Goal: Transaction & Acquisition: Purchase product/service

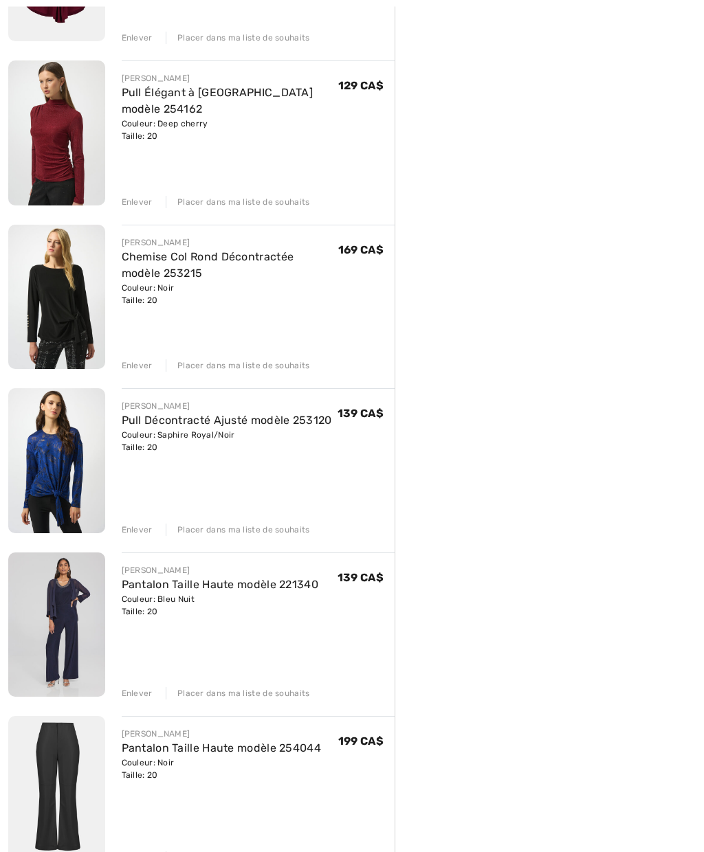
scroll to position [463, 0]
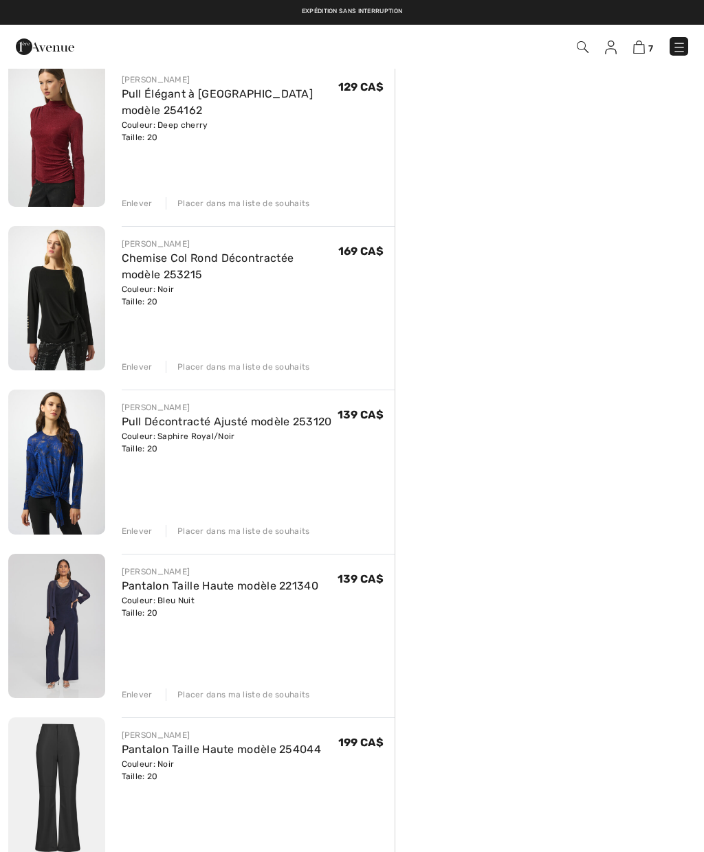
click at [70, 645] on img at bounding box center [56, 626] width 97 height 145
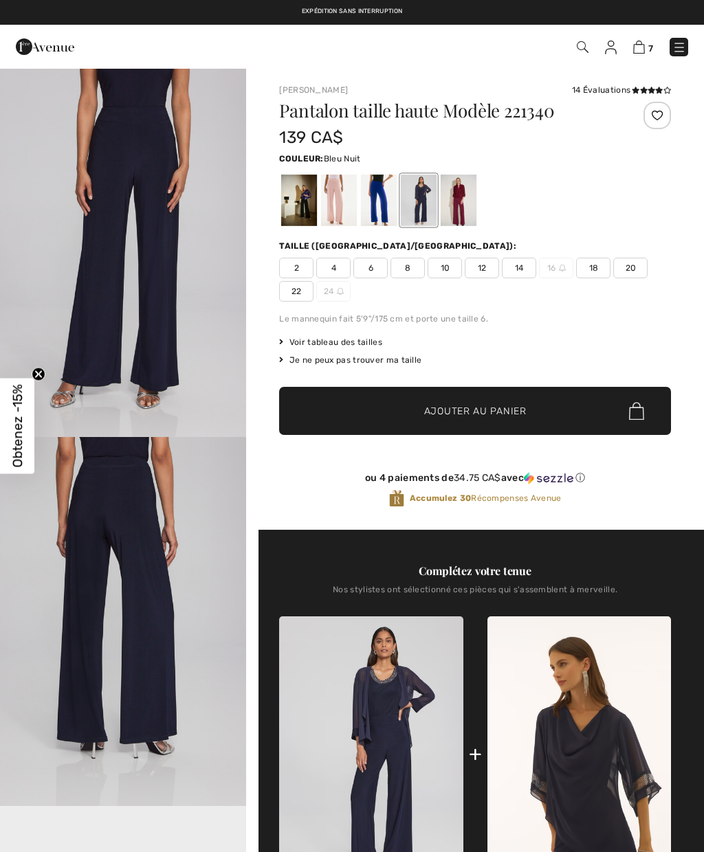
checkbox input "true"
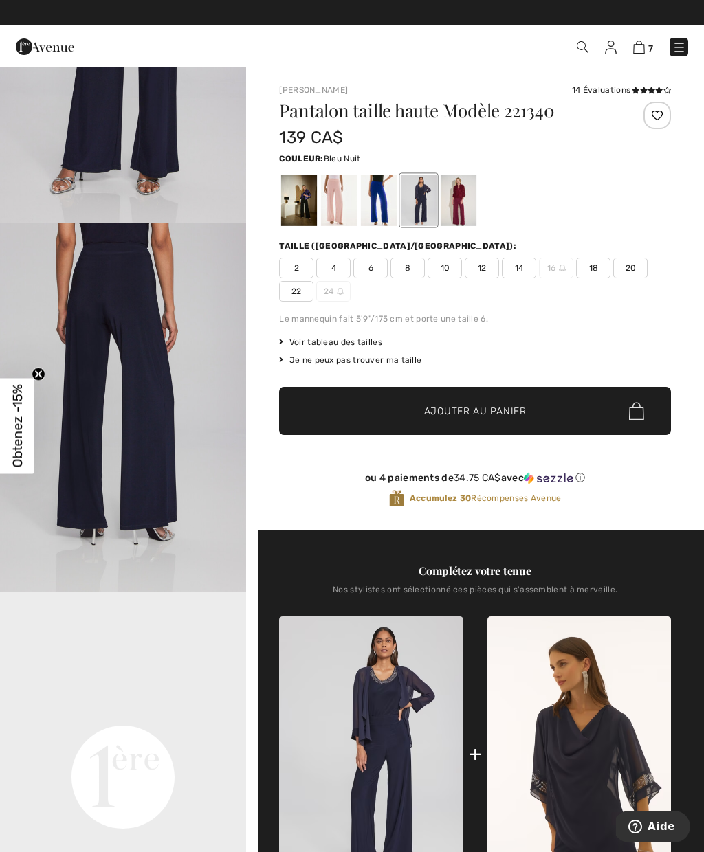
scroll to position [287, 0]
click at [641, 89] on icon at bounding box center [644, 90] width 8 height 7
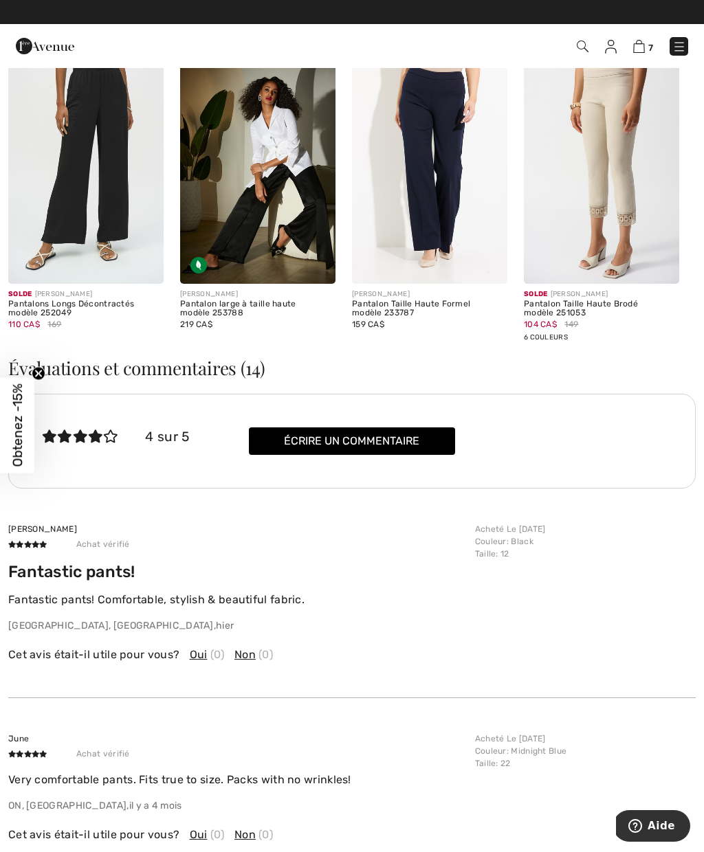
scroll to position [1644, 0]
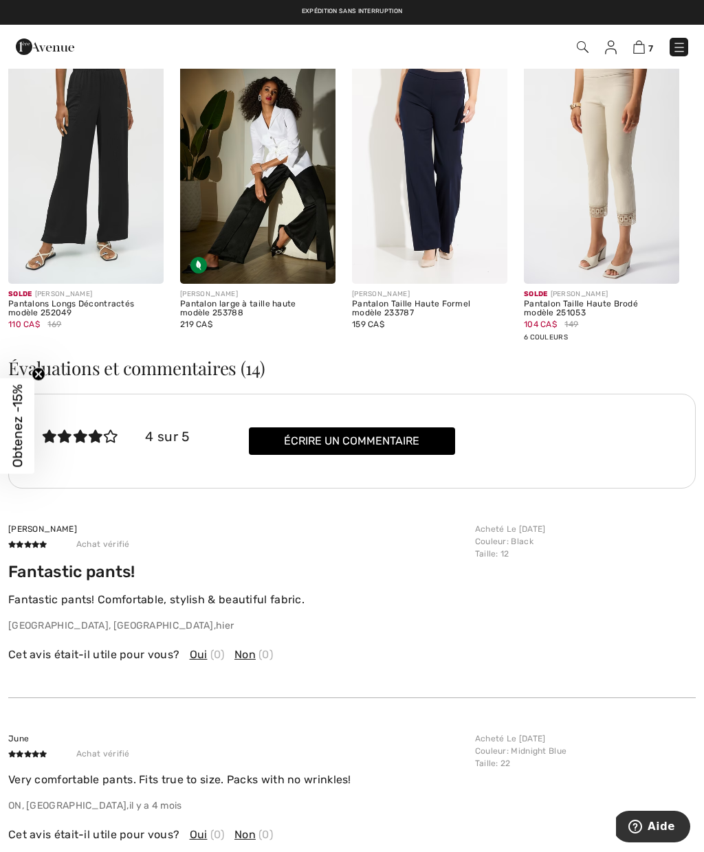
click at [228, 370] on h3 "Évaluations et commentaires (14)" at bounding box center [351, 368] width 687 height 18
click at [221, 364] on h3 "Évaluations et commentaires (14)" at bounding box center [351, 368] width 687 height 18
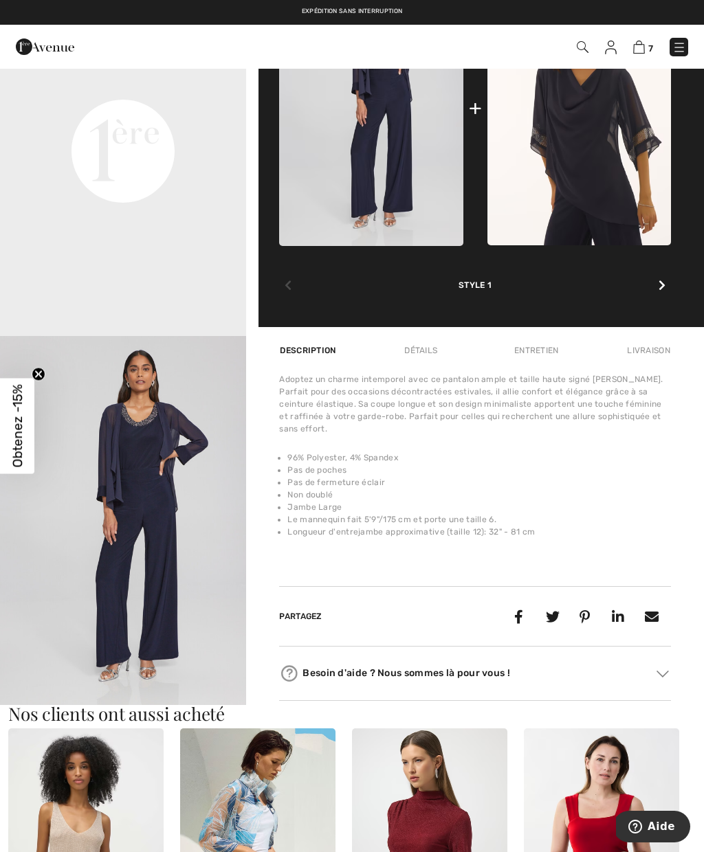
scroll to position [645, 0]
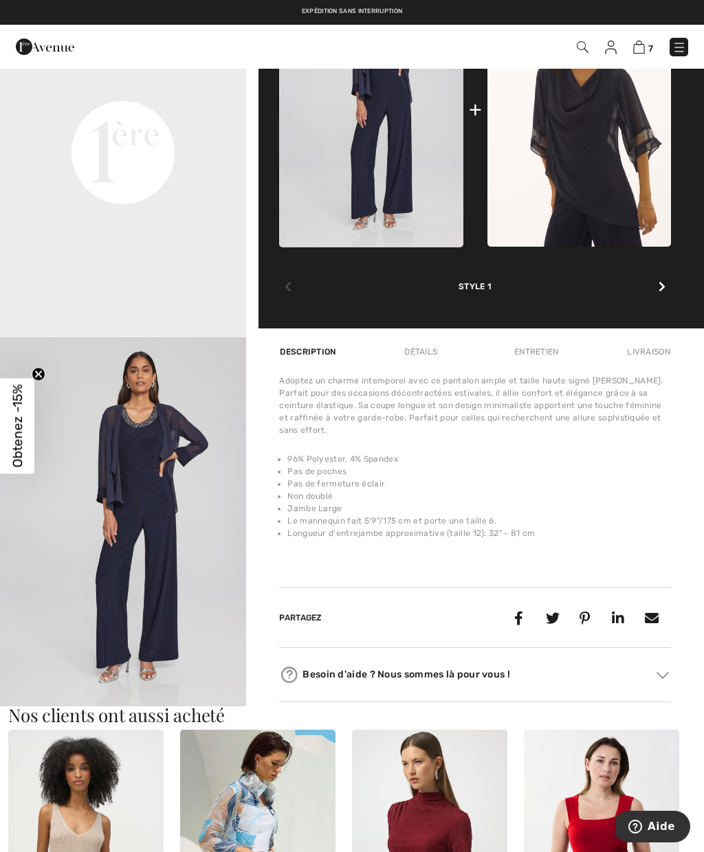
click at [70, 91] on video "Your browser does not support the video tag." at bounding box center [123, 29] width 246 height 123
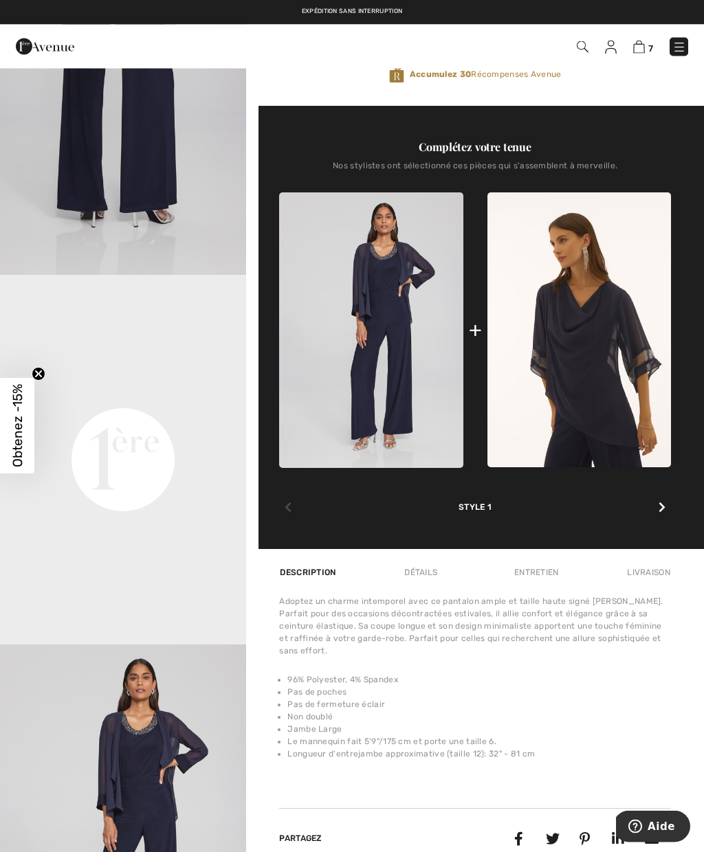
scroll to position [422, 0]
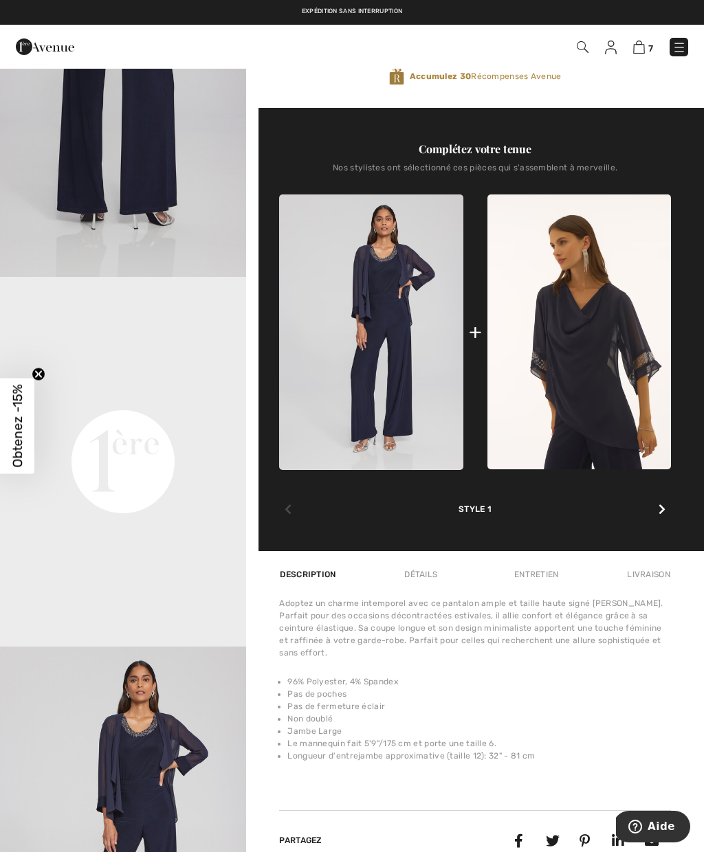
click at [661, 514] on icon at bounding box center [661, 509] width 7 height 11
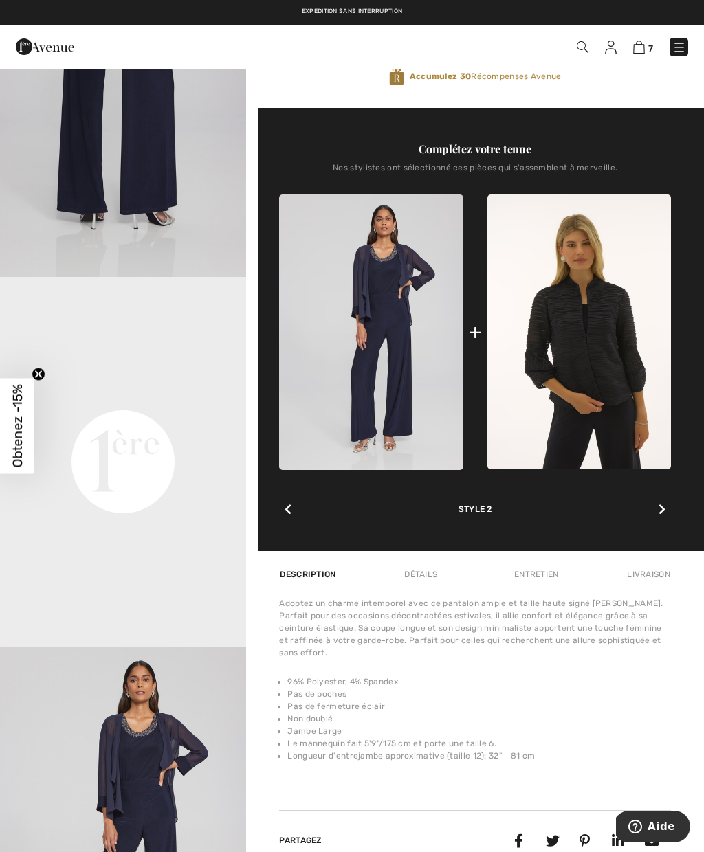
click at [666, 512] on div at bounding box center [662, 509] width 18 height 27
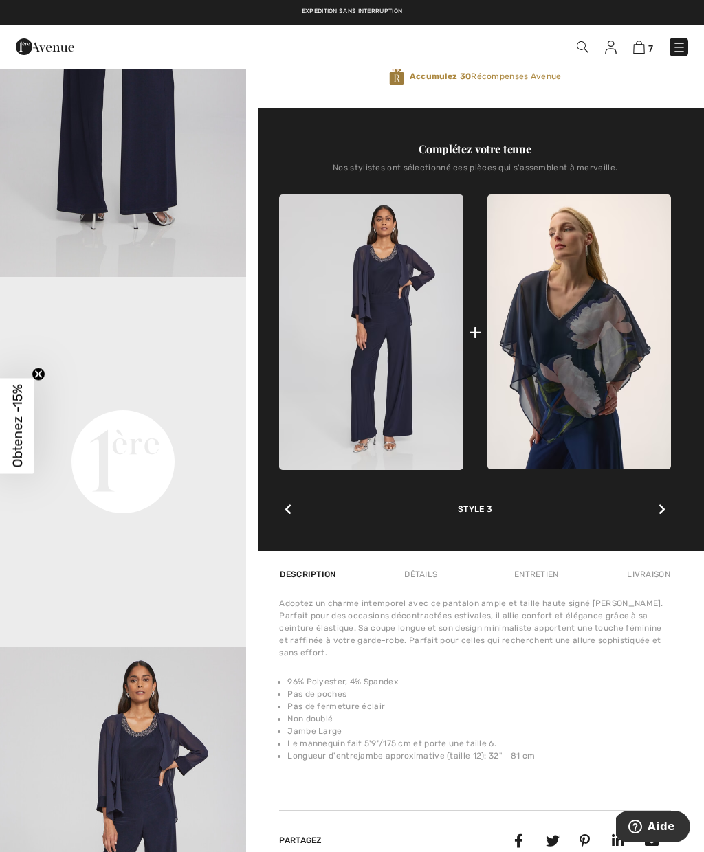
click at [665, 505] on div at bounding box center [662, 509] width 18 height 27
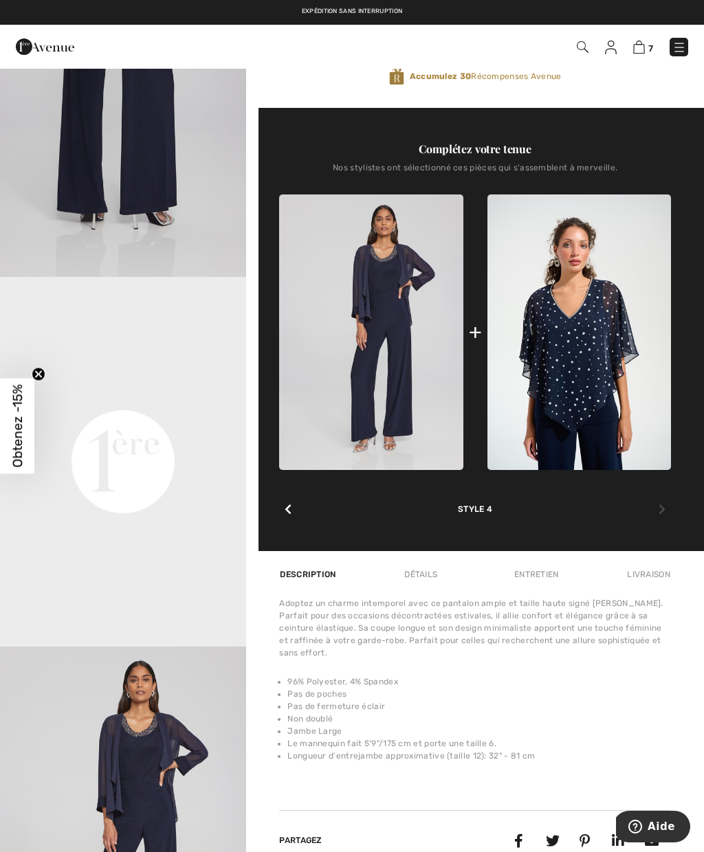
click at [661, 507] on icon at bounding box center [661, 509] width 7 height 11
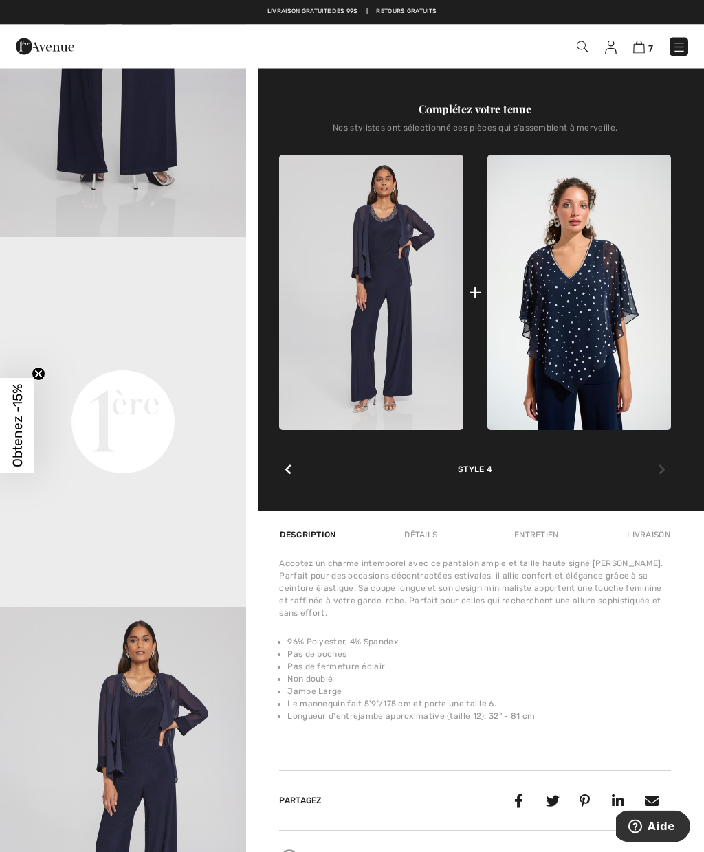
click at [285, 472] on icon at bounding box center [288, 470] width 7 height 11
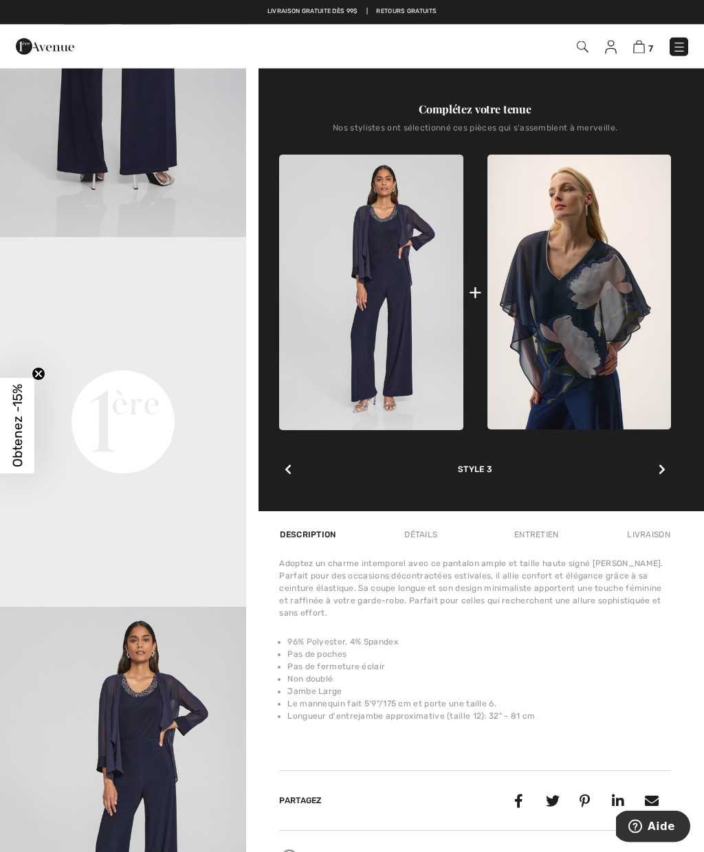
scroll to position [462, 0]
click at [288, 474] on icon at bounding box center [288, 469] width 7 height 11
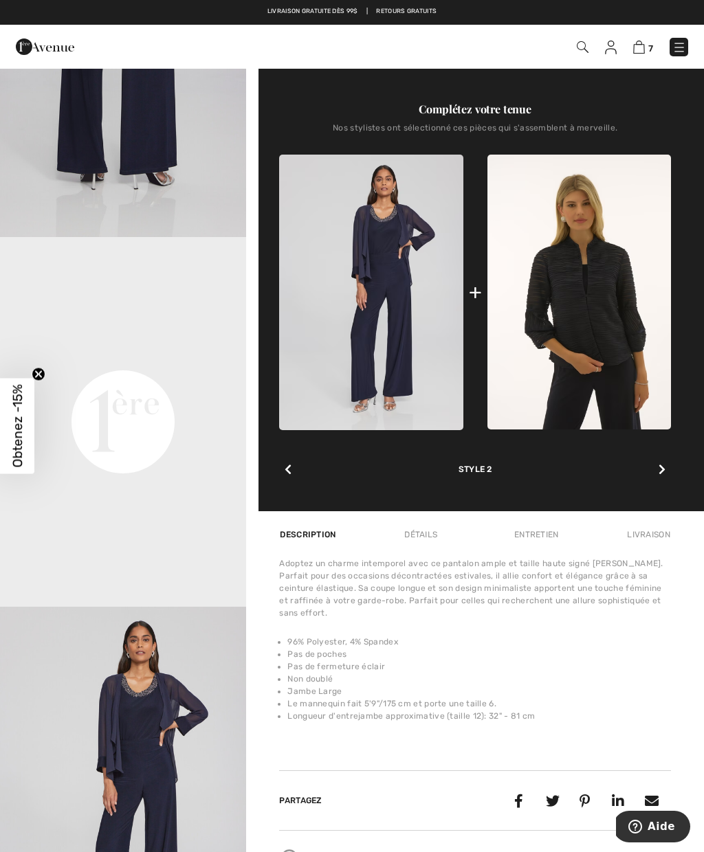
click at [295, 472] on div at bounding box center [288, 469] width 18 height 27
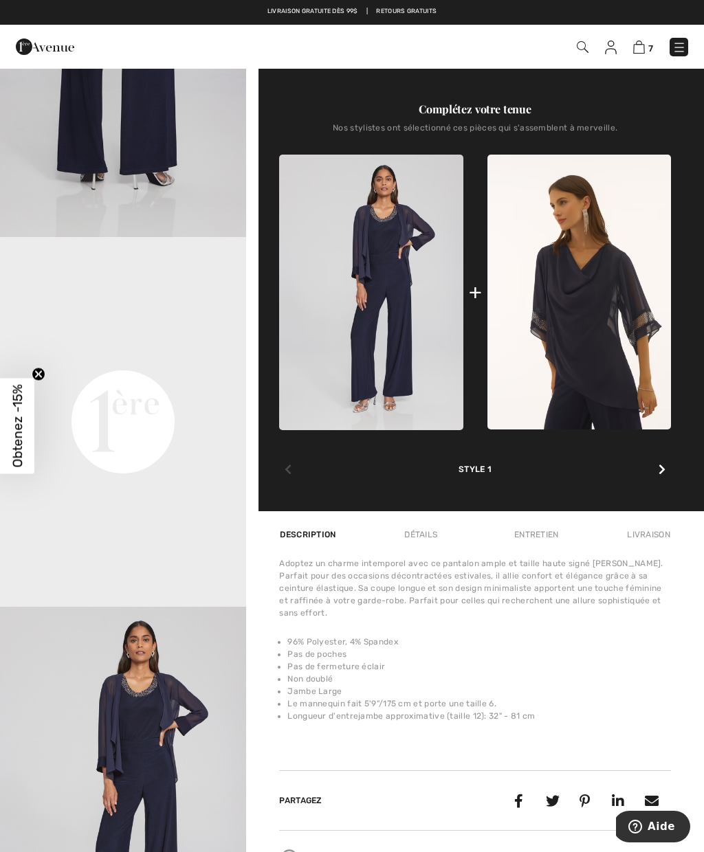
click at [289, 471] on icon at bounding box center [288, 469] width 7 height 11
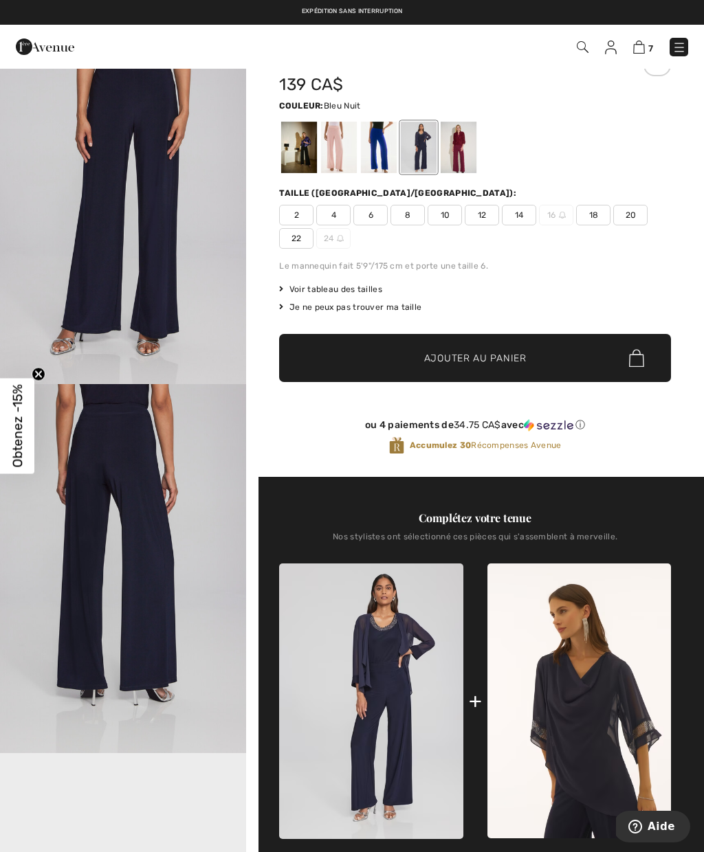
scroll to position [0, 0]
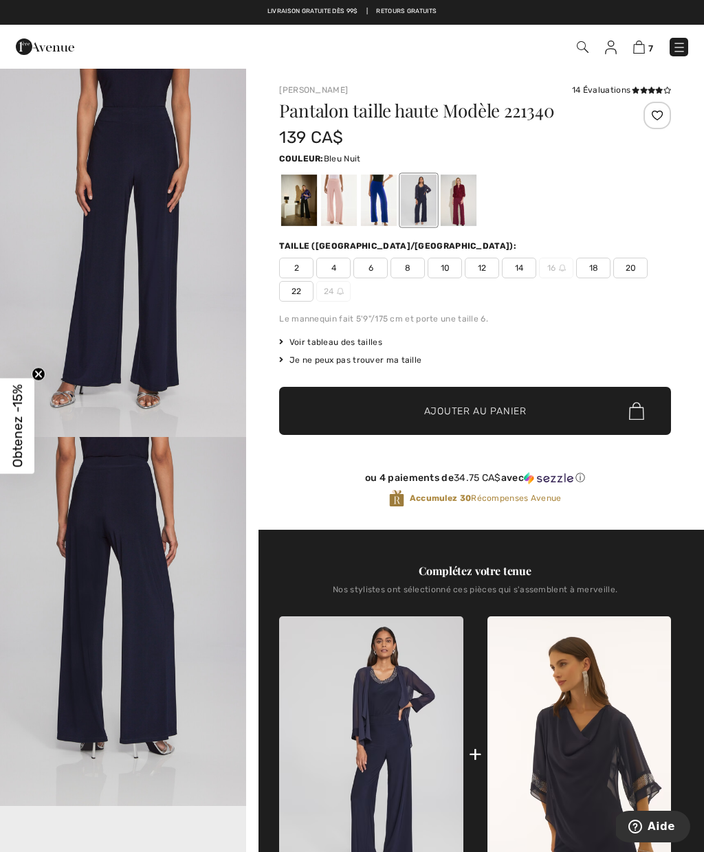
click at [461, 208] on div at bounding box center [459, 201] width 36 height 52
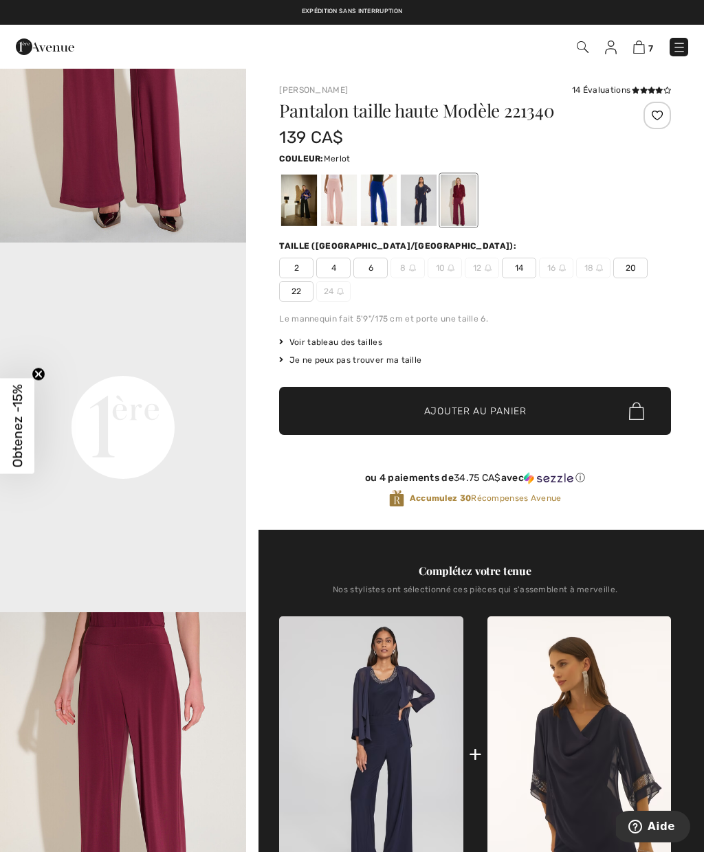
click at [386, 210] on div at bounding box center [379, 201] width 36 height 52
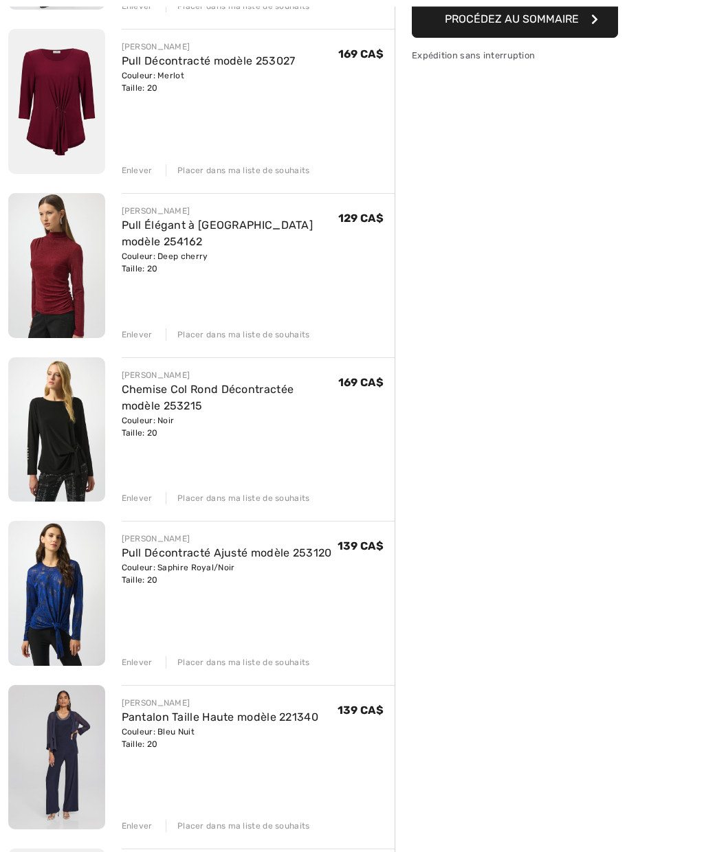
scroll to position [331, 0]
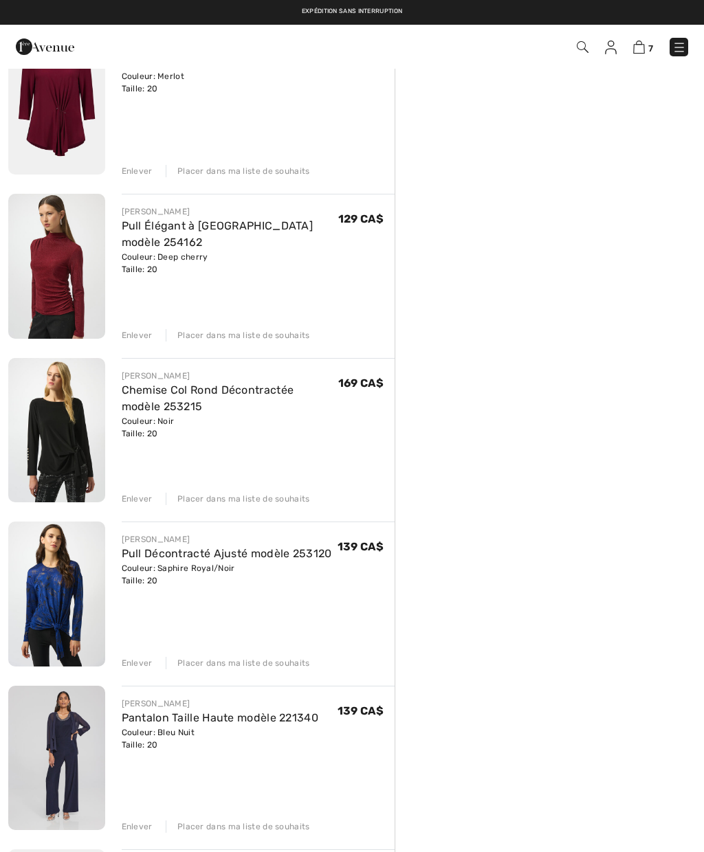
click at [75, 243] on img at bounding box center [56, 266] width 97 height 144
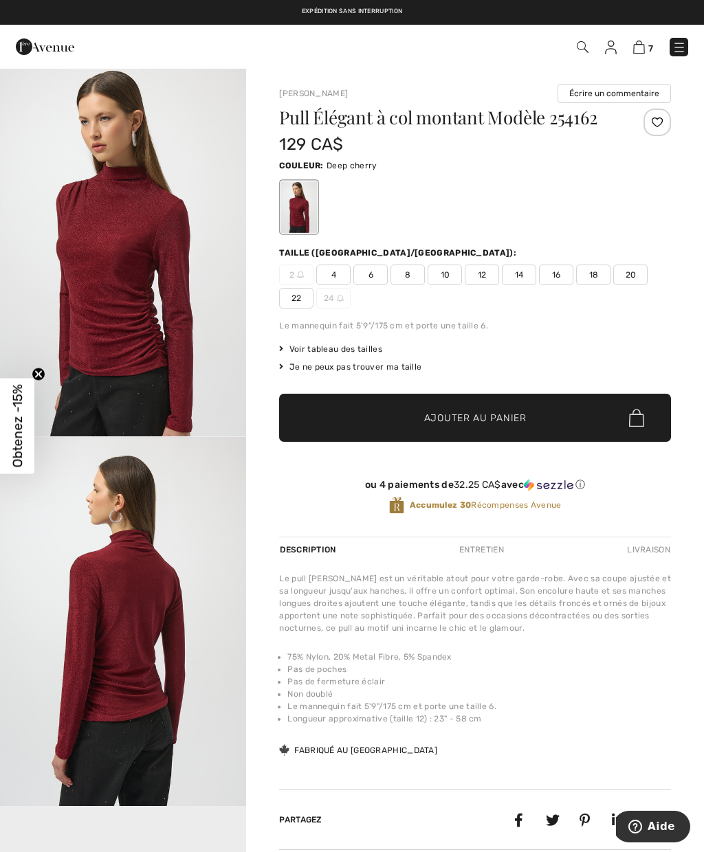
click at [298, 298] on span "22" at bounding box center [296, 298] width 34 height 21
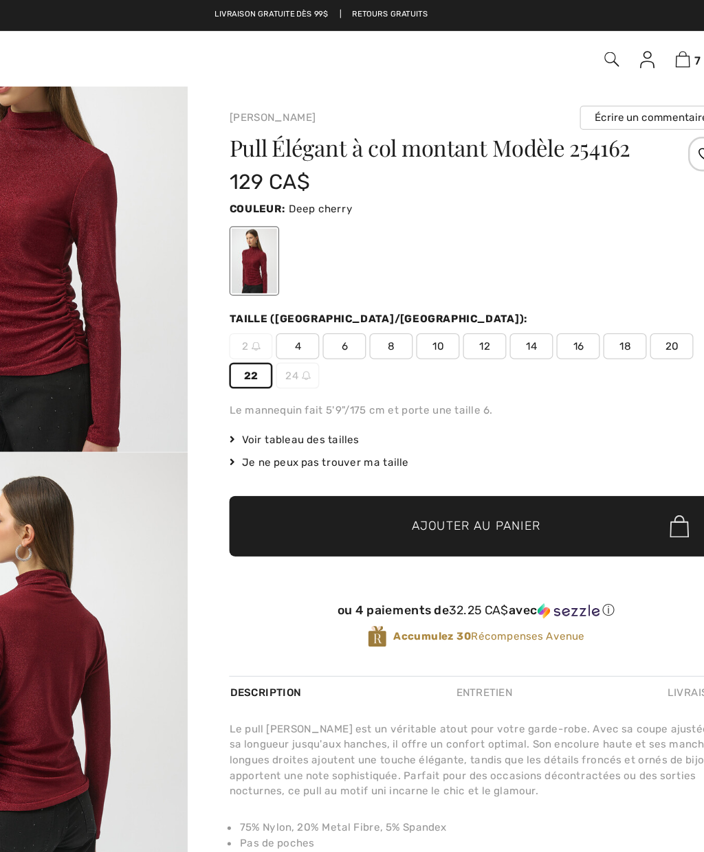
copy div "Pull Élégant à col montant Modèle 254162 129 CA$ Couleur: Deep cherry"
click at [331, 198] on div at bounding box center [475, 207] width 392 height 57
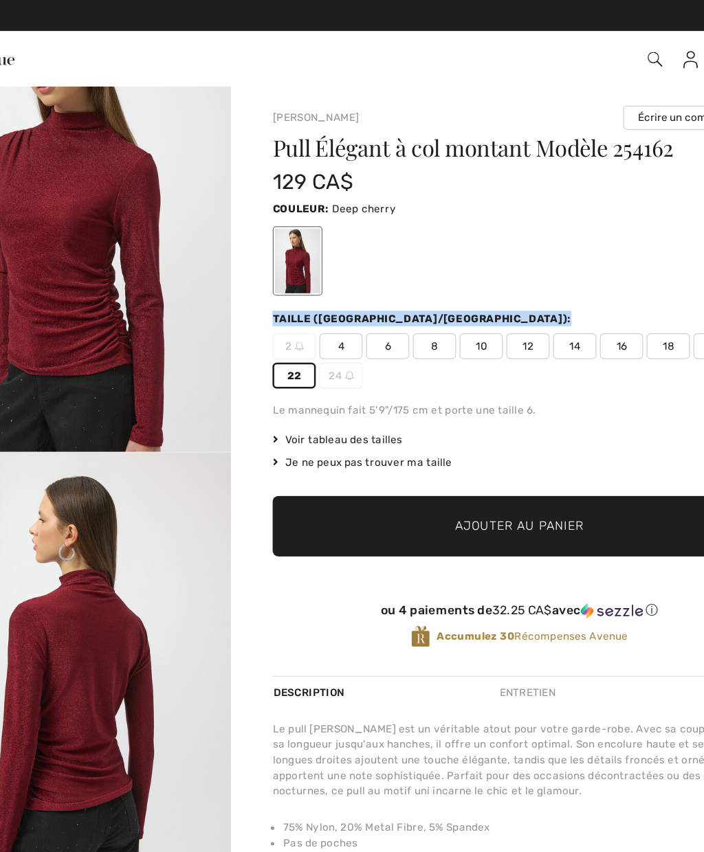
click at [411, 213] on div at bounding box center [475, 207] width 392 height 57
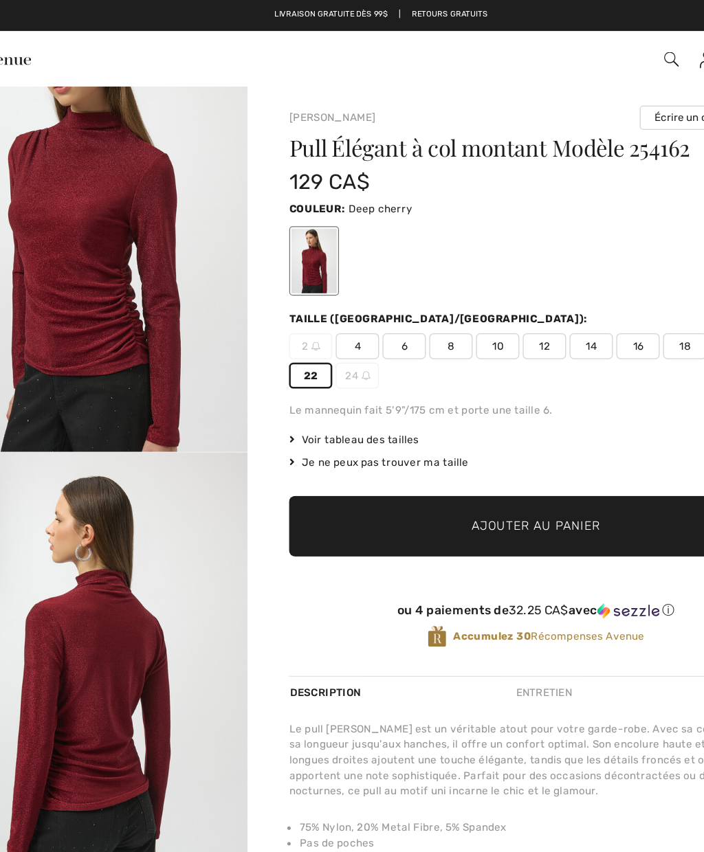
click at [502, 332] on div "Pull Élégant à col montant Modèle 254162 129 CA$ Couleur: Deep cherry Taille (C…" at bounding box center [475, 323] width 392 height 428
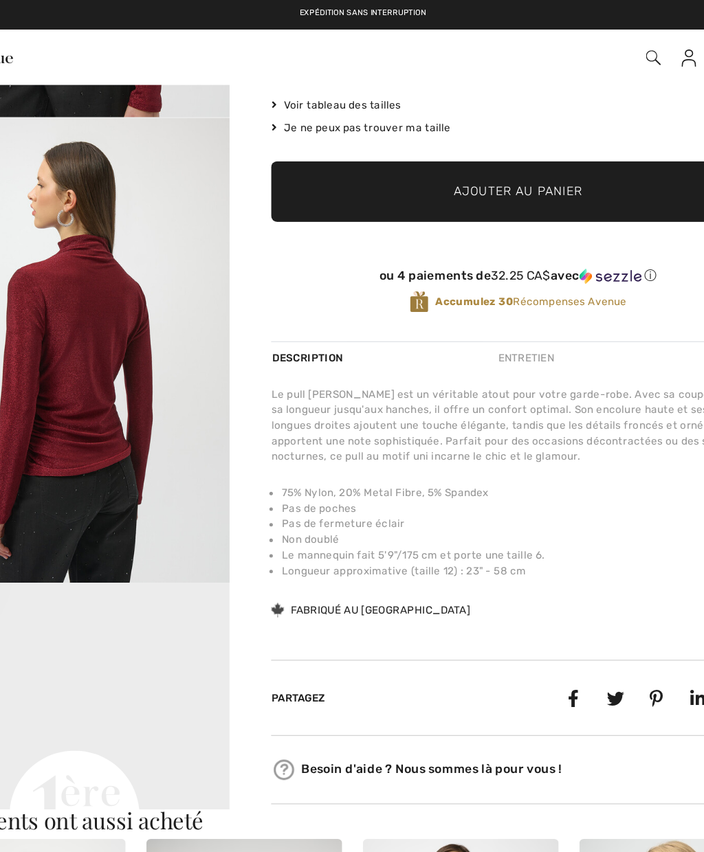
scroll to position [252, 0]
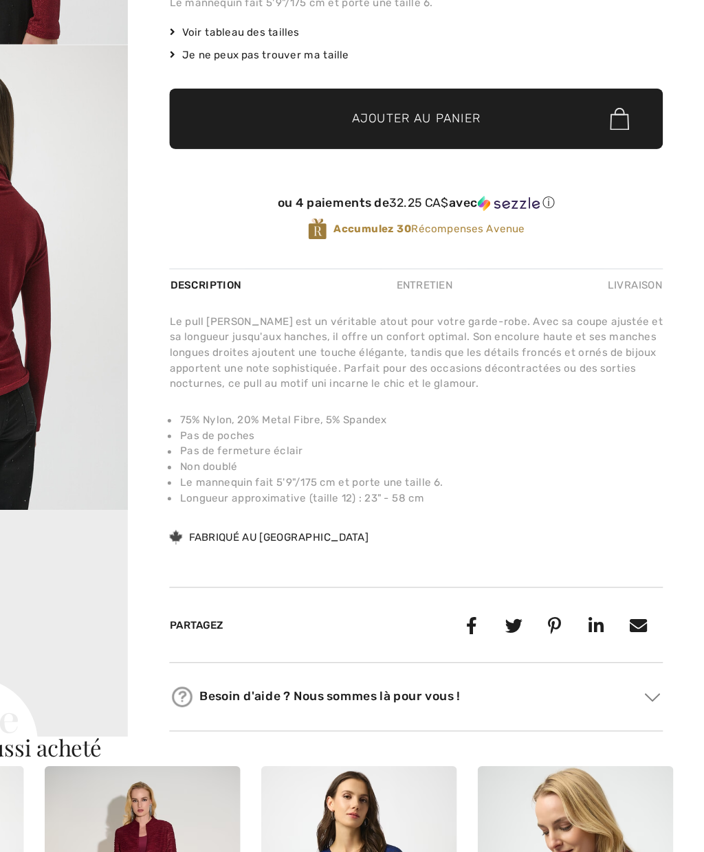
click at [279, 614] on icon at bounding box center [289, 624] width 21 height 21
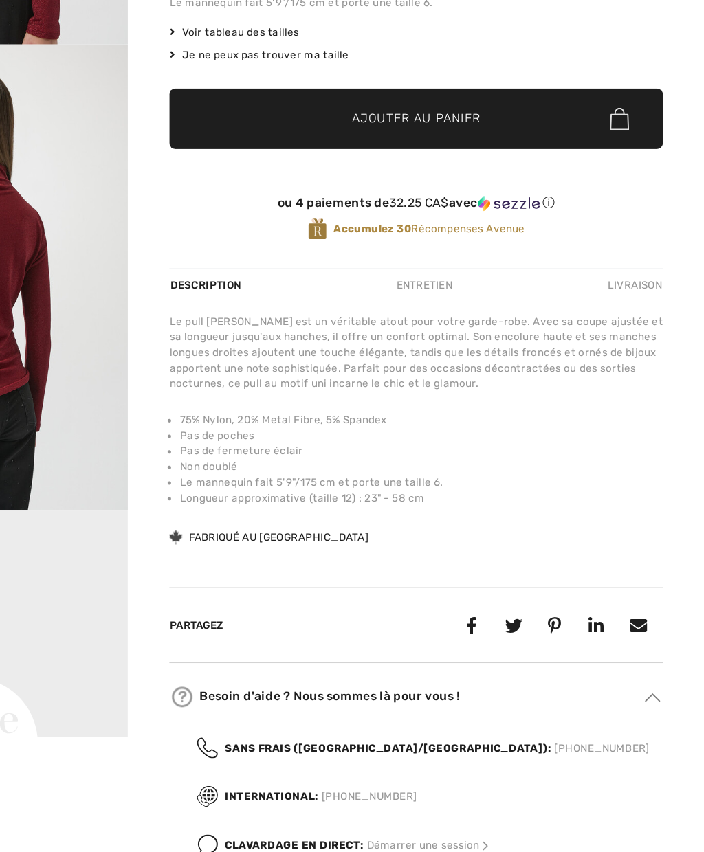
click at [323, 736] on div "Clavardage en direct: Démarrer une session" at bounding box center [429, 742] width 212 height 12
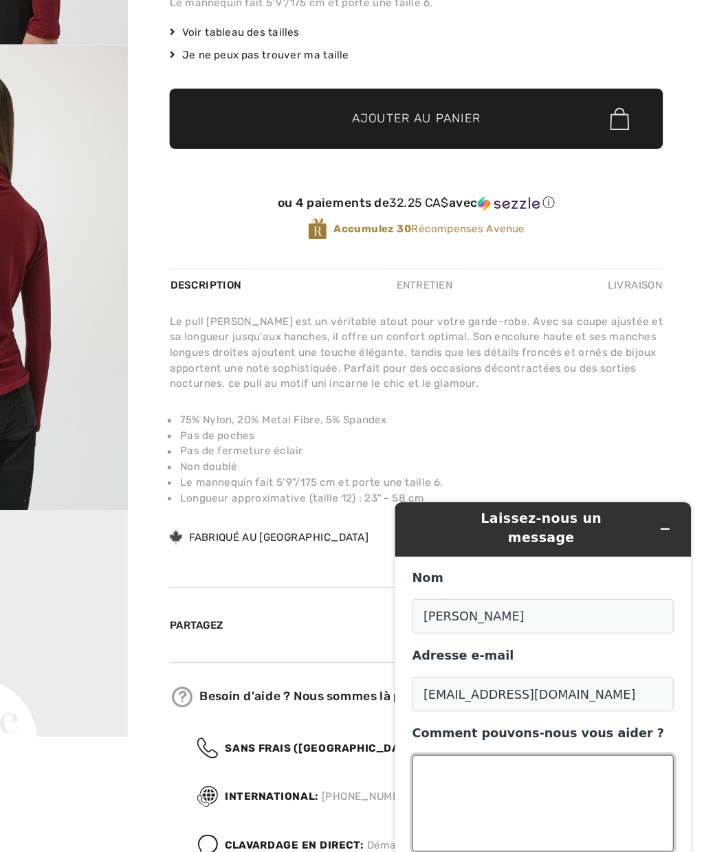
click at [452, 700] on textarea "Comment pouvons-nous vous aider ?" at bounding box center [510, 738] width 208 height 77
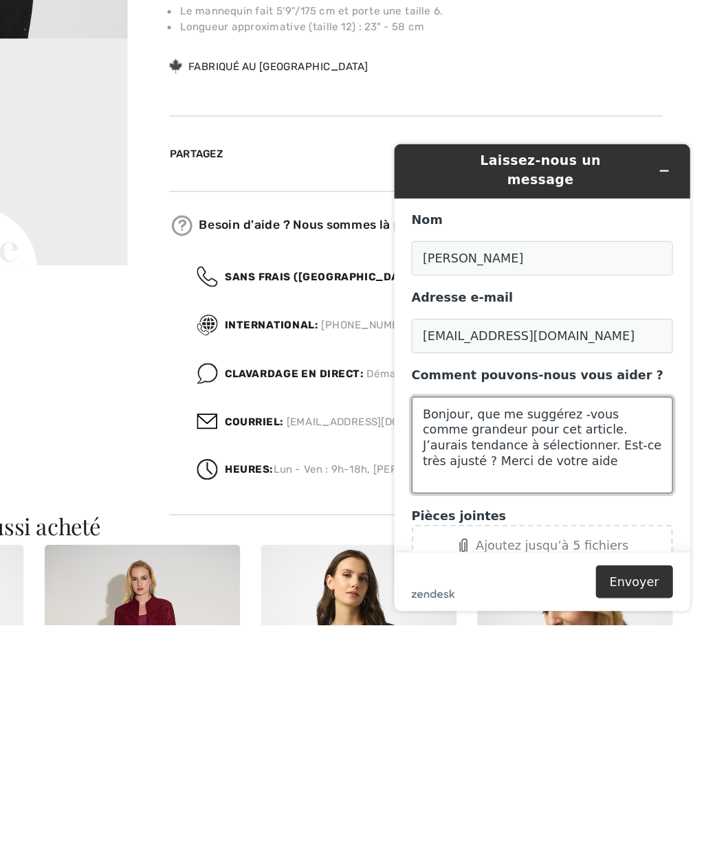
type textarea "Bonjour, que me suggérez -vous comme grandeur pour cet article. J’aurais tendan…"
click at [500, 454] on div "Ajoutez jusqu’à 5 fichiers" at bounding box center [516, 459] width 121 height 11
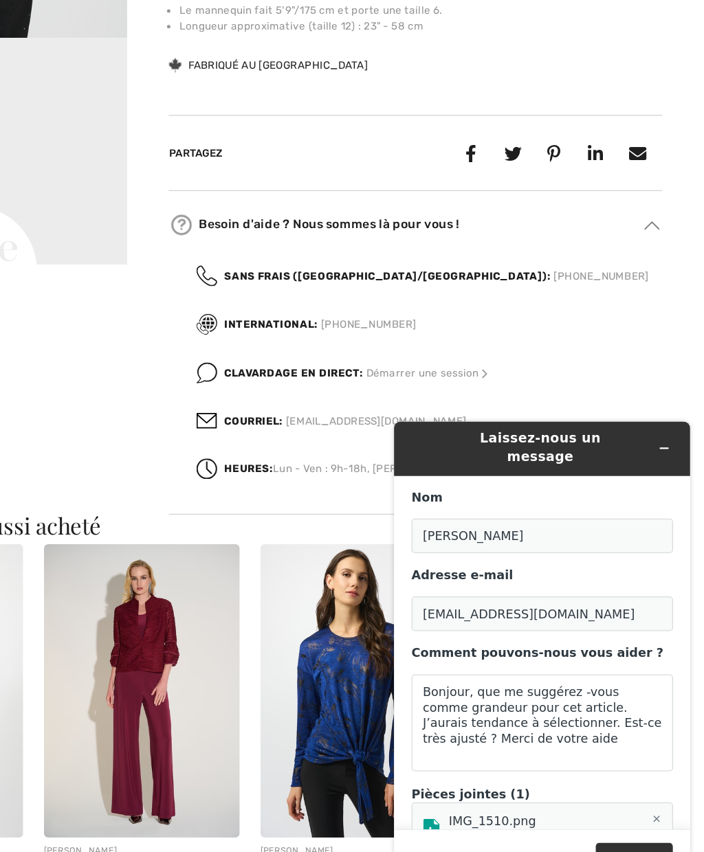
click at [589, 766] on button "Envoyer" at bounding box center [581, 766] width 61 height 26
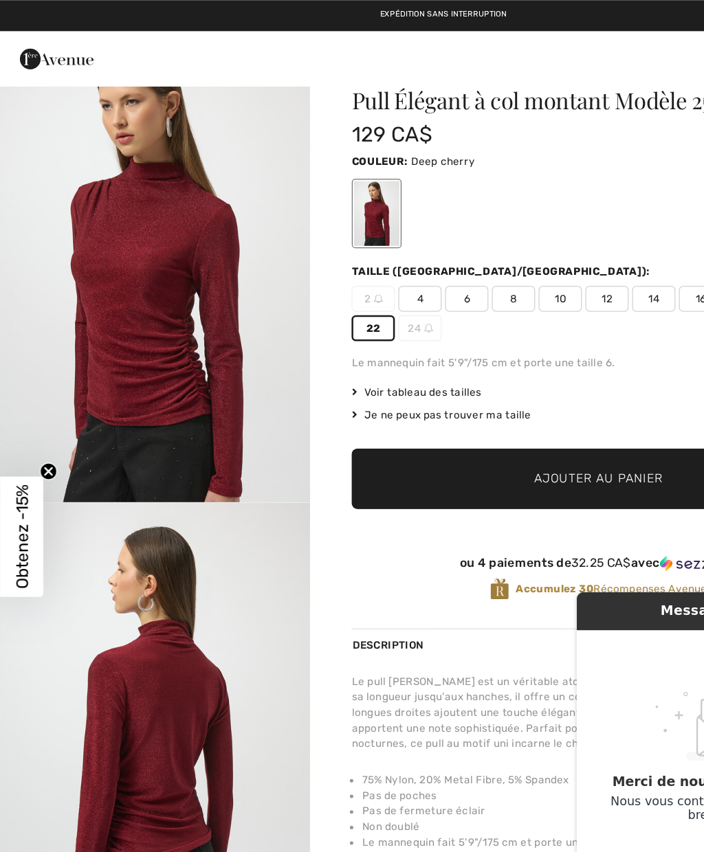
scroll to position [0, 0]
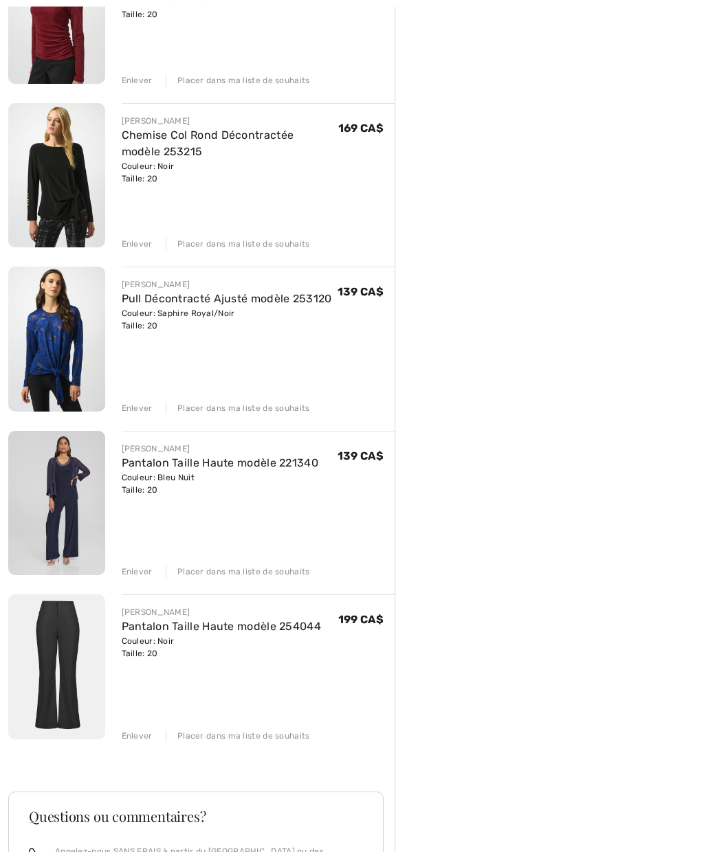
scroll to position [586, 0]
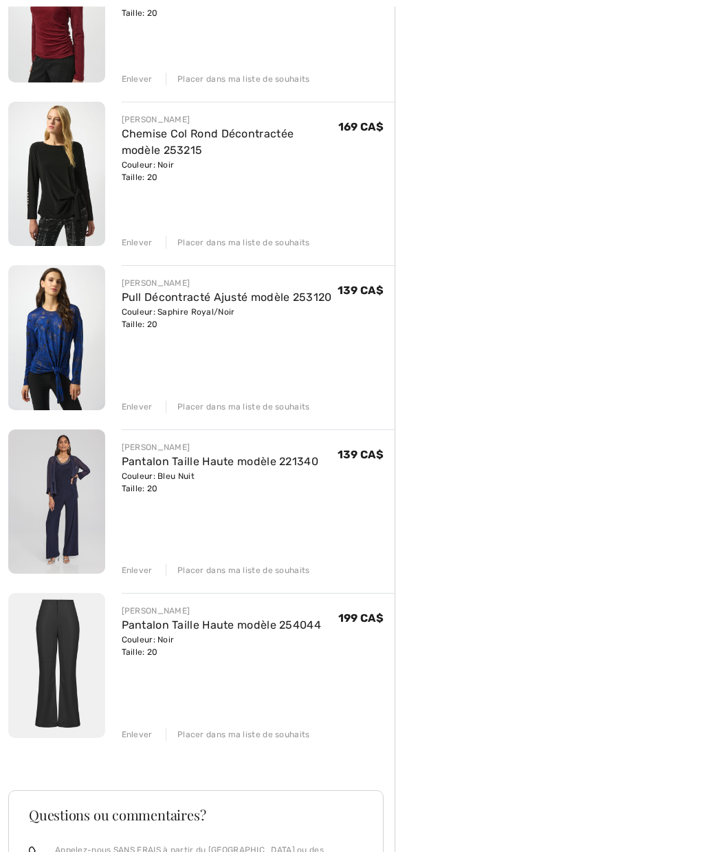
click at [57, 681] on img at bounding box center [56, 666] width 97 height 144
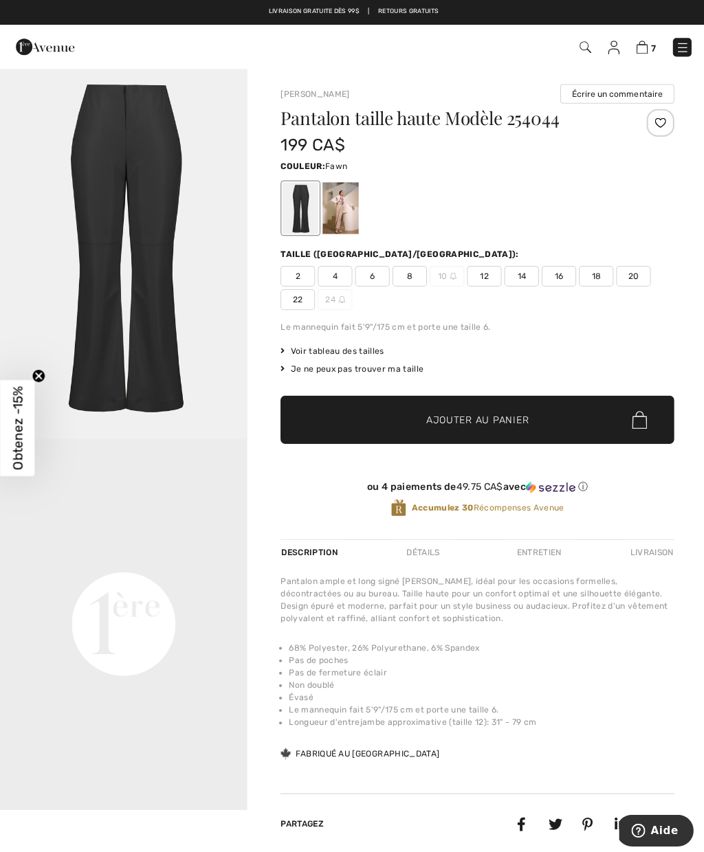
click at [342, 214] on div at bounding box center [339, 207] width 36 height 52
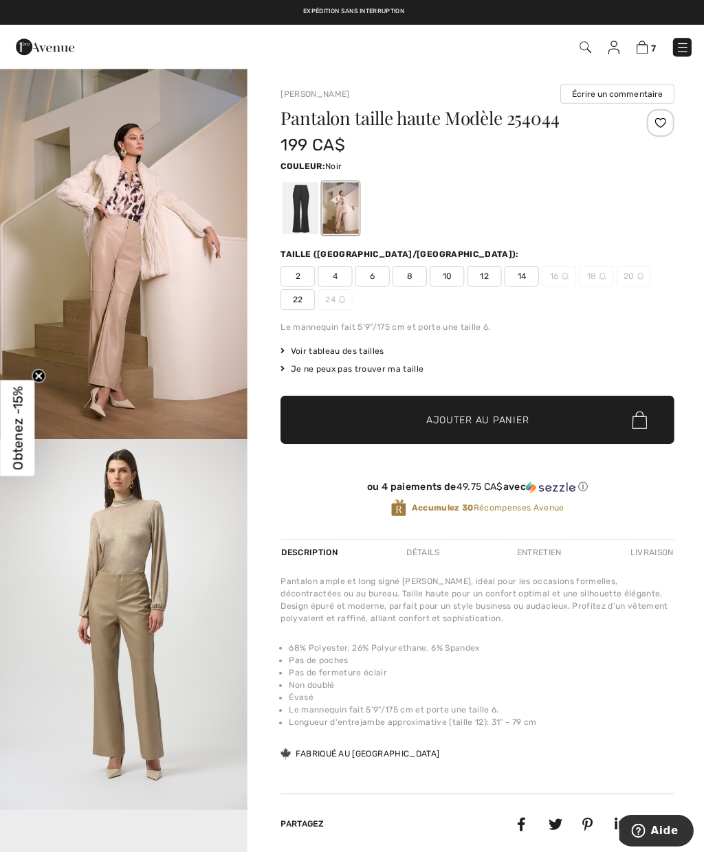
click at [292, 216] on div at bounding box center [299, 207] width 36 height 52
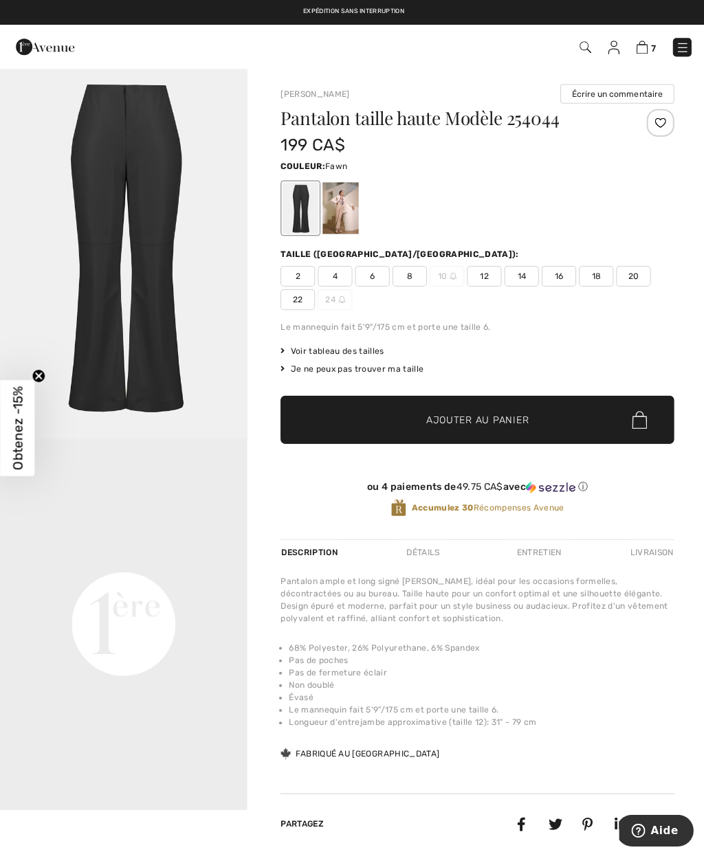
click at [351, 202] on div at bounding box center [339, 207] width 36 height 52
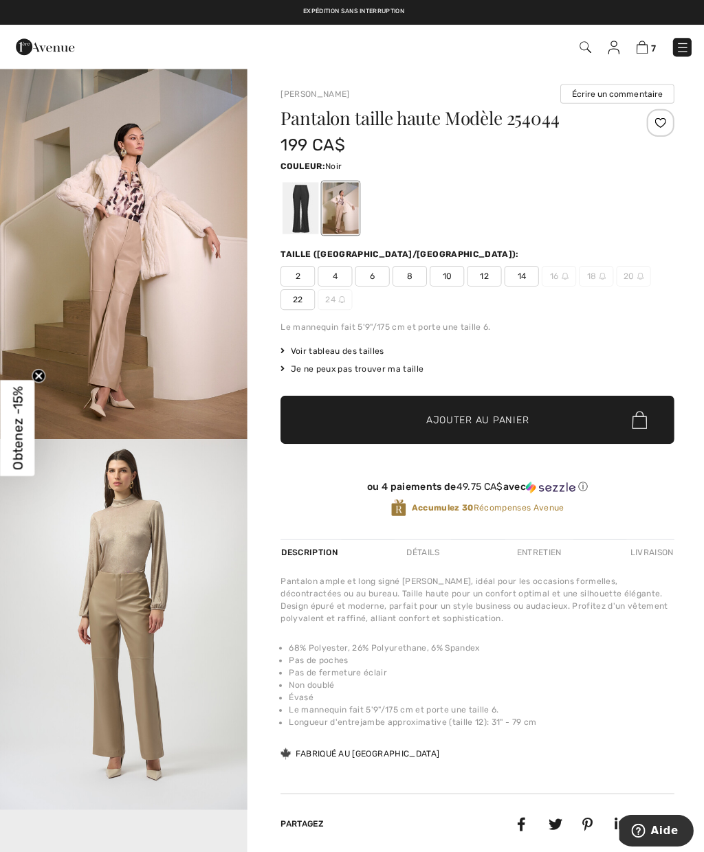
click at [302, 217] on div at bounding box center [299, 207] width 36 height 52
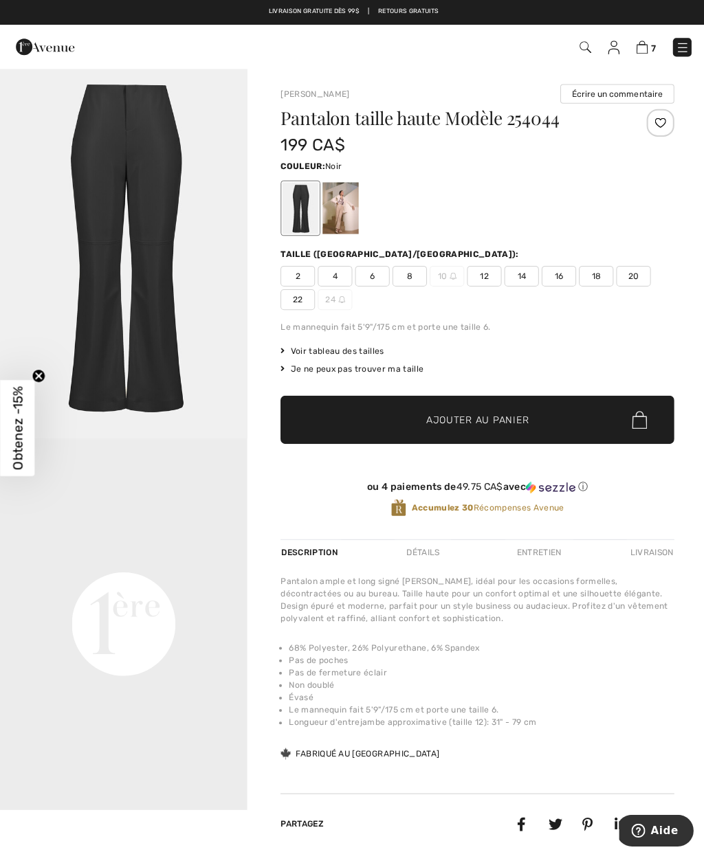
click at [111, 203] on img "1 / 1" at bounding box center [123, 251] width 246 height 369
click at [641, 43] on img at bounding box center [639, 47] width 12 height 13
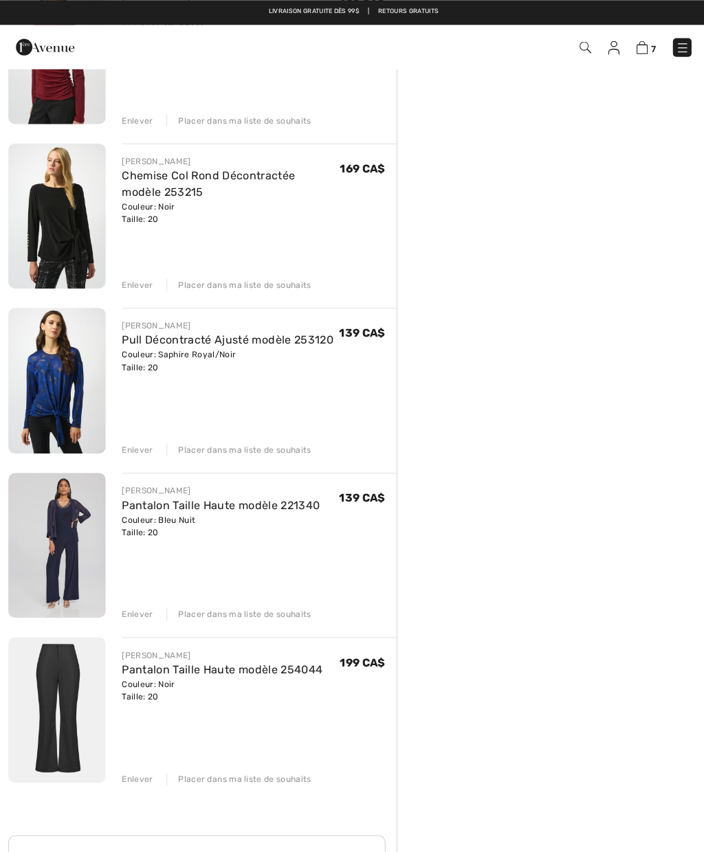
scroll to position [545, 0]
click at [55, 395] on img at bounding box center [56, 379] width 97 height 144
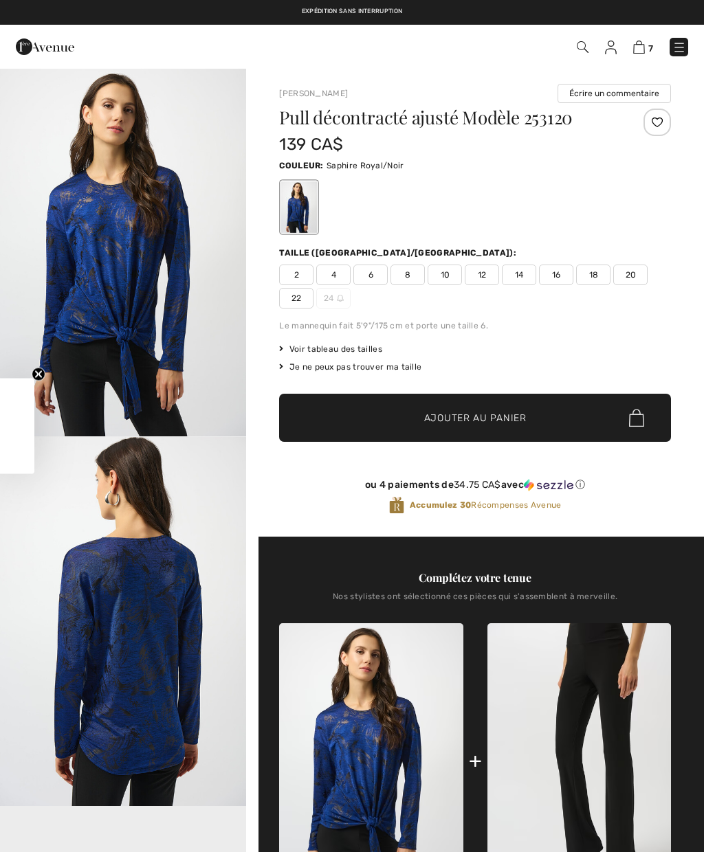
checkbox input "true"
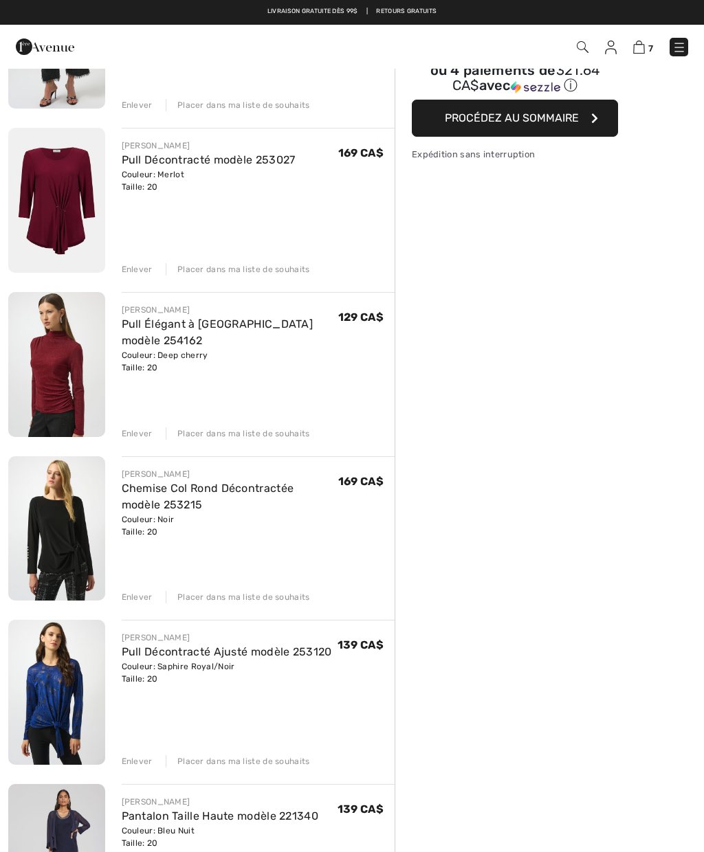
scroll to position [232, 0]
click at [74, 546] on img at bounding box center [56, 529] width 97 height 144
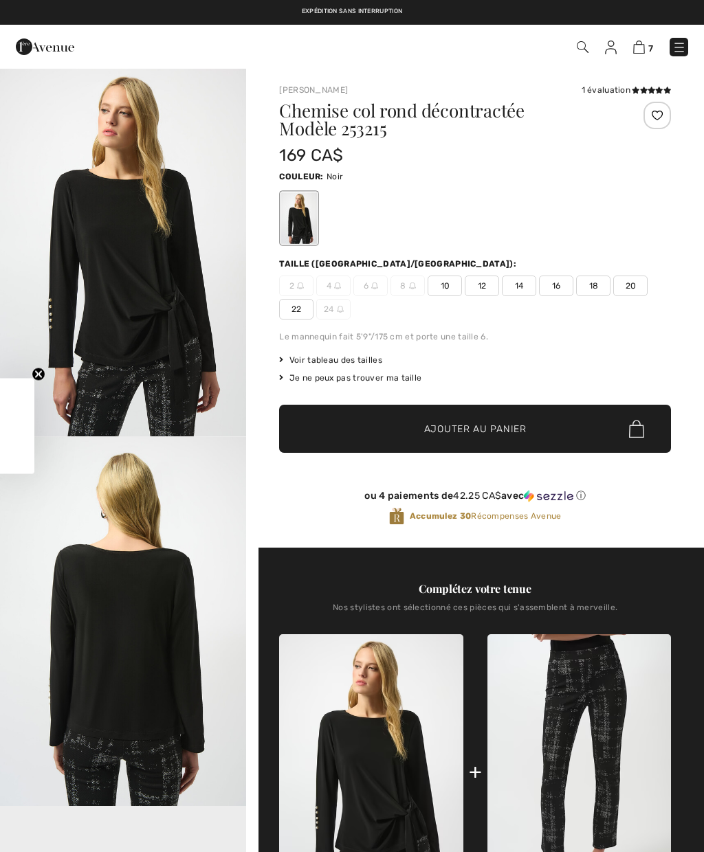
checkbox input "true"
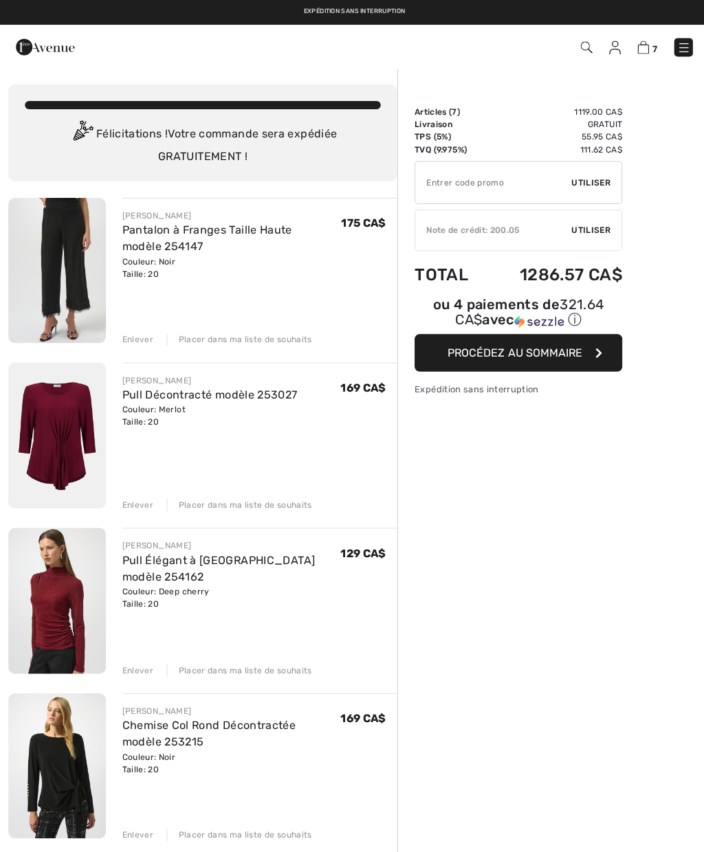
click at [69, 240] on img at bounding box center [56, 269] width 97 height 144
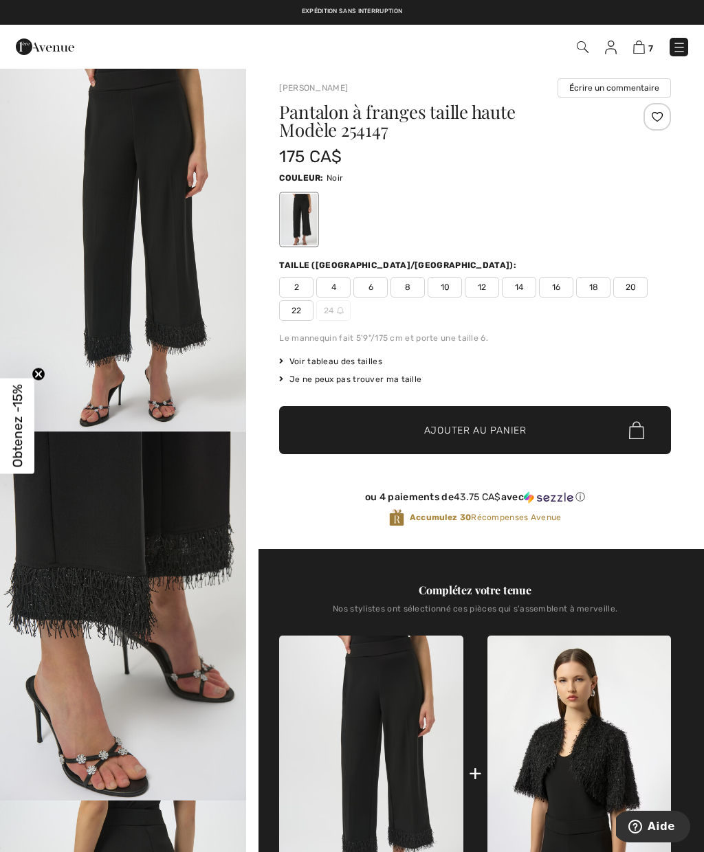
scroll to position [31, 0]
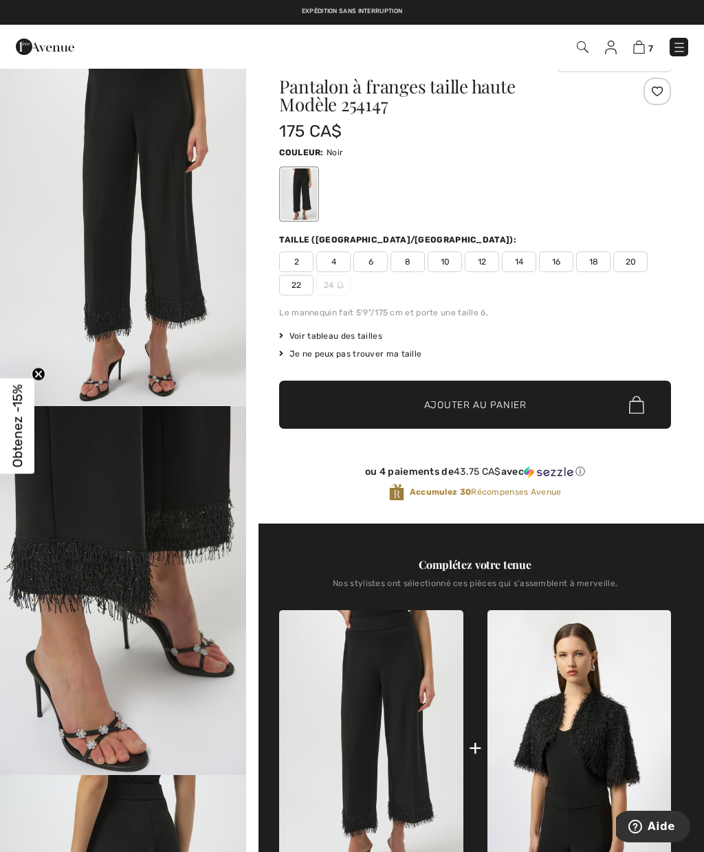
click at [641, 30] on div "7 Commander" at bounding box center [352, 47] width 704 height 44
click at [639, 50] on img at bounding box center [639, 47] width 12 height 13
click at [643, 42] on img at bounding box center [639, 47] width 12 height 13
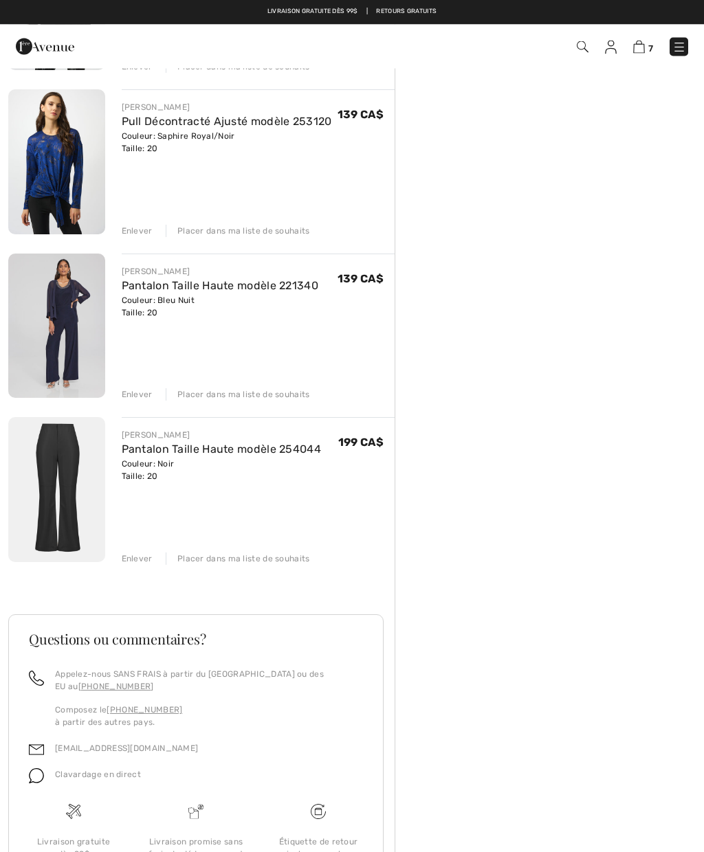
scroll to position [760, 0]
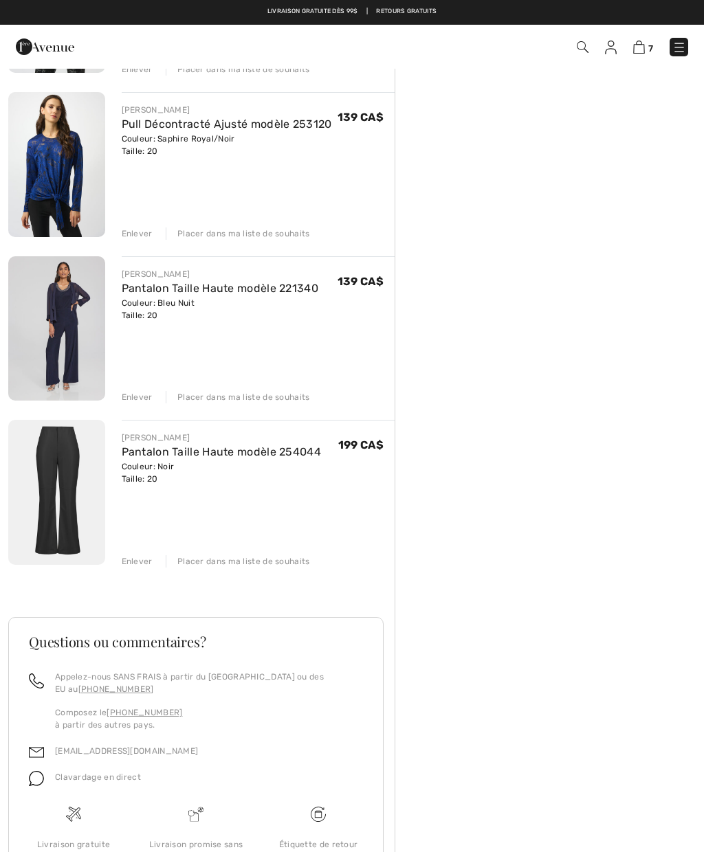
click at [48, 313] on img at bounding box center [56, 328] width 97 height 145
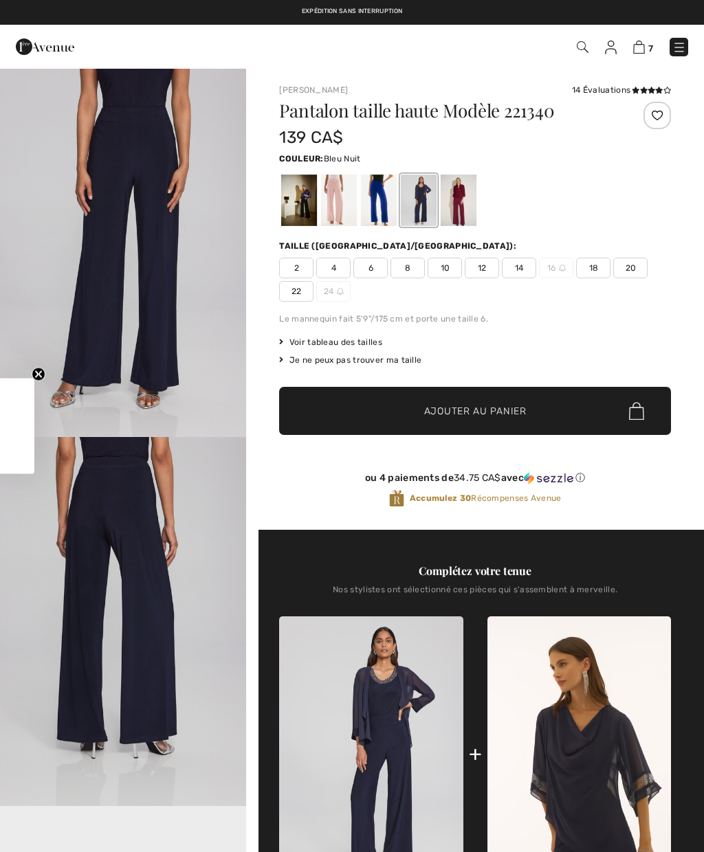
checkbox input "true"
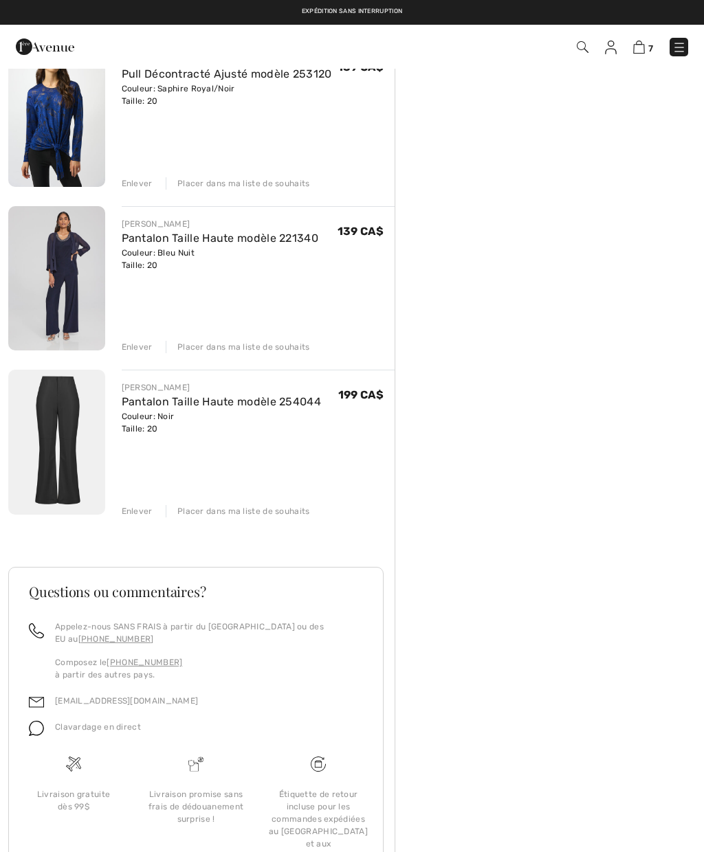
click at [639, 48] on img at bounding box center [639, 47] width 12 height 13
click at [76, 126] on img at bounding box center [56, 114] width 97 height 144
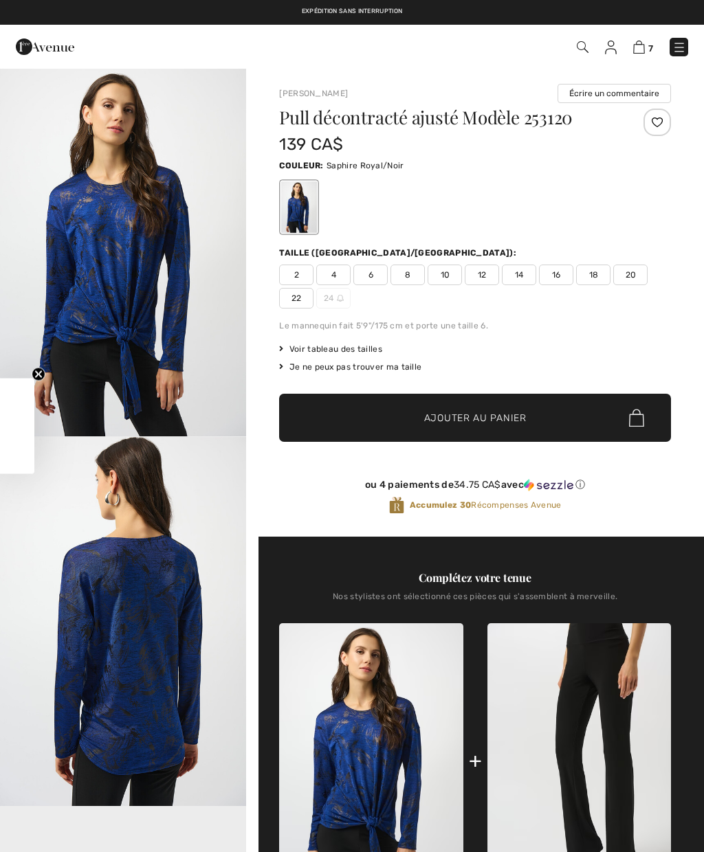
checkbox input "true"
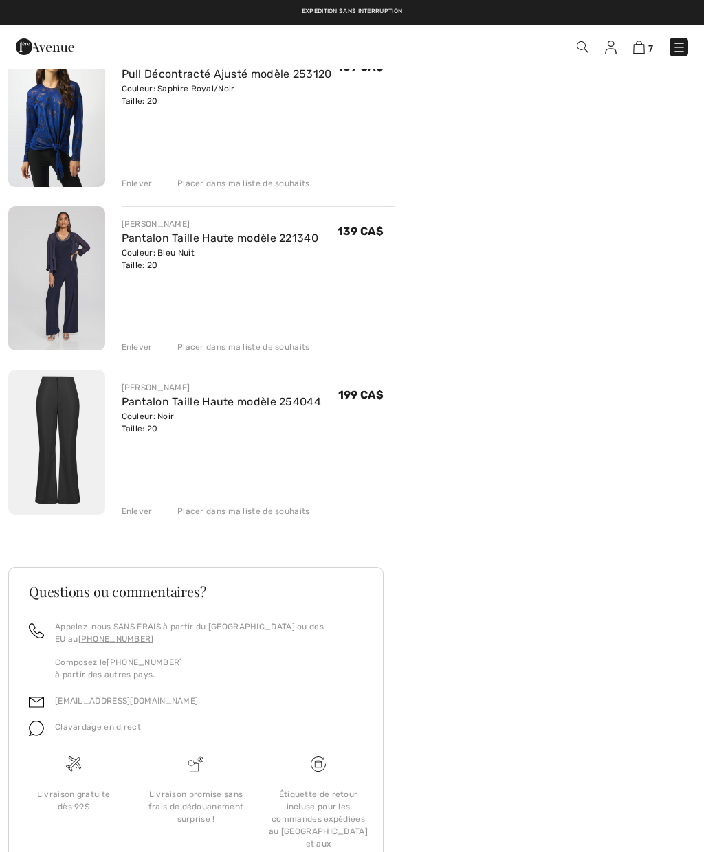
click at [643, 43] on img at bounding box center [639, 47] width 12 height 13
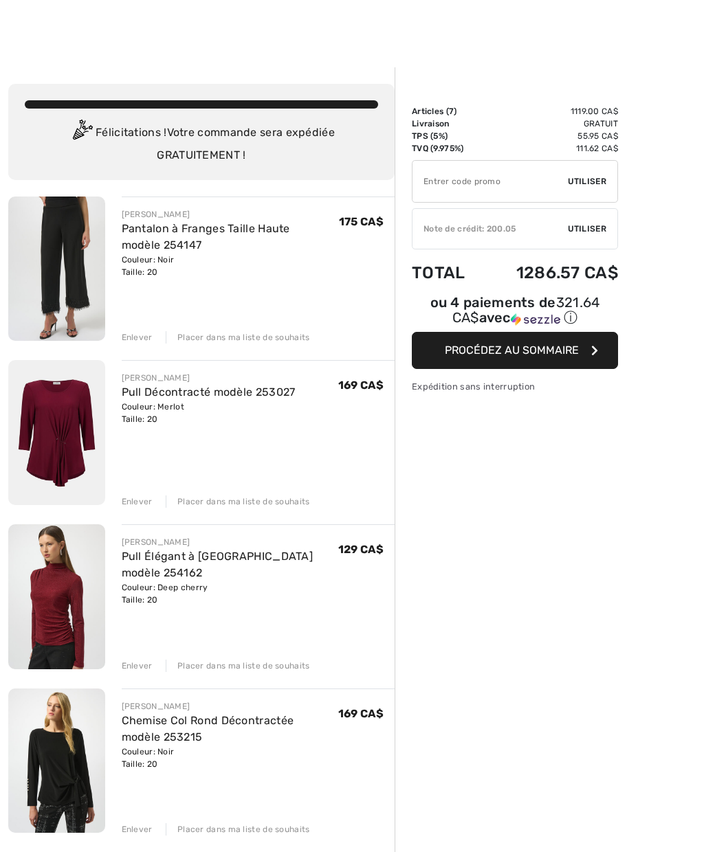
checkbox input "true"
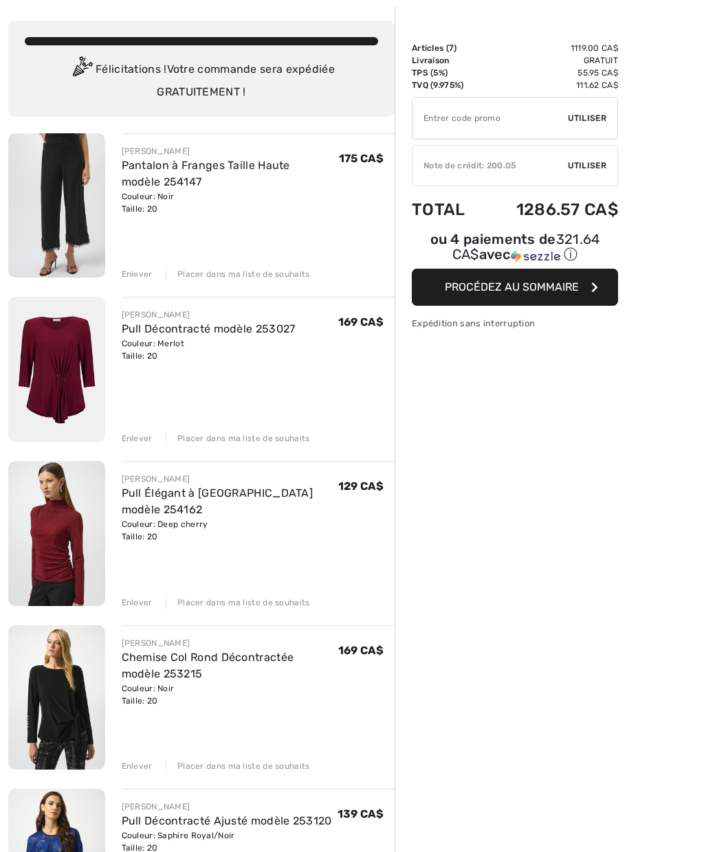
scroll to position [63, 0]
click at [80, 353] on img at bounding box center [56, 369] width 97 height 145
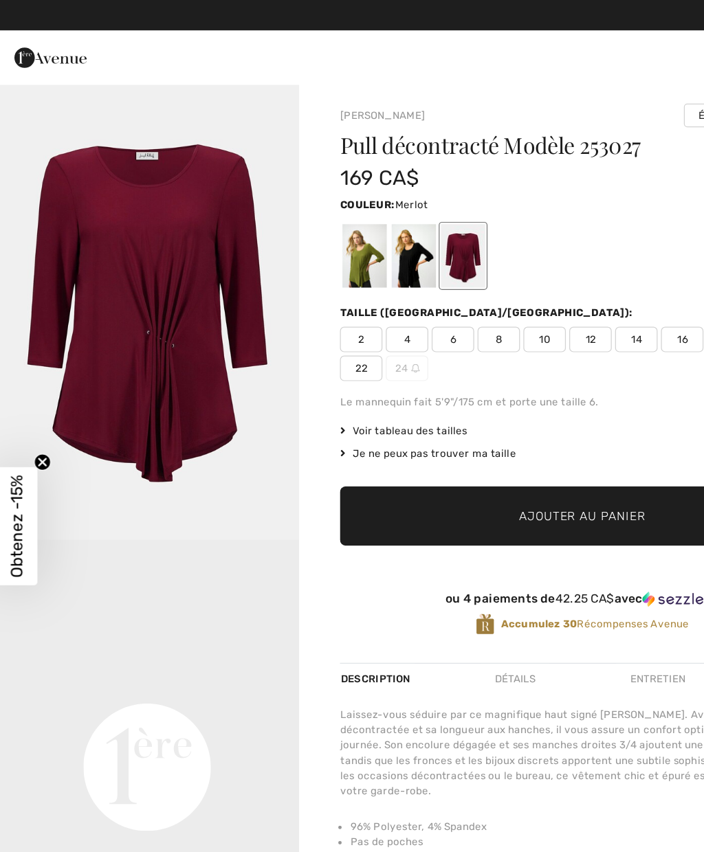
click at [338, 223] on div at bounding box center [339, 207] width 36 height 52
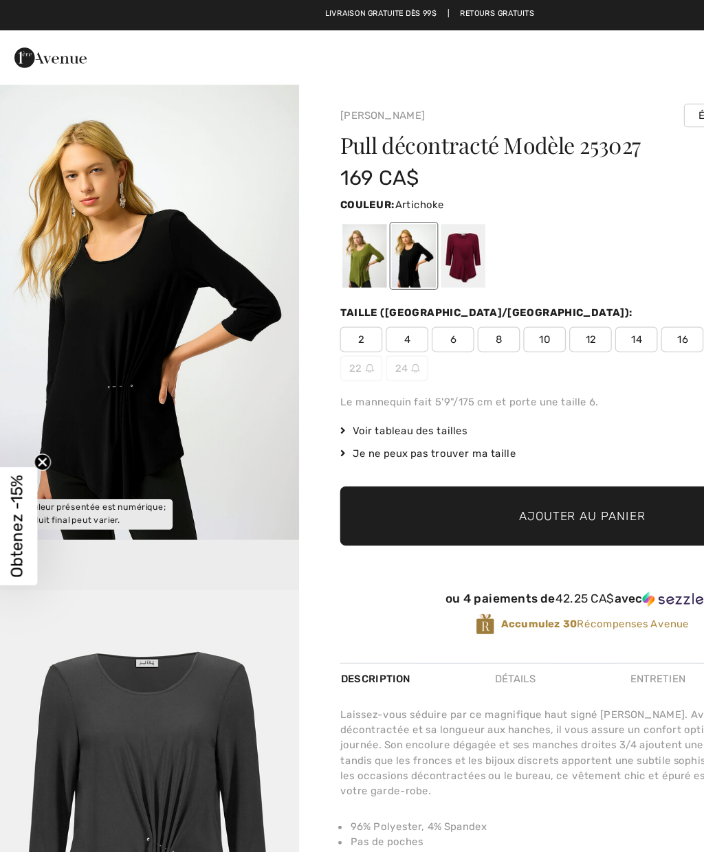
click at [373, 213] on div at bounding box center [379, 207] width 36 height 52
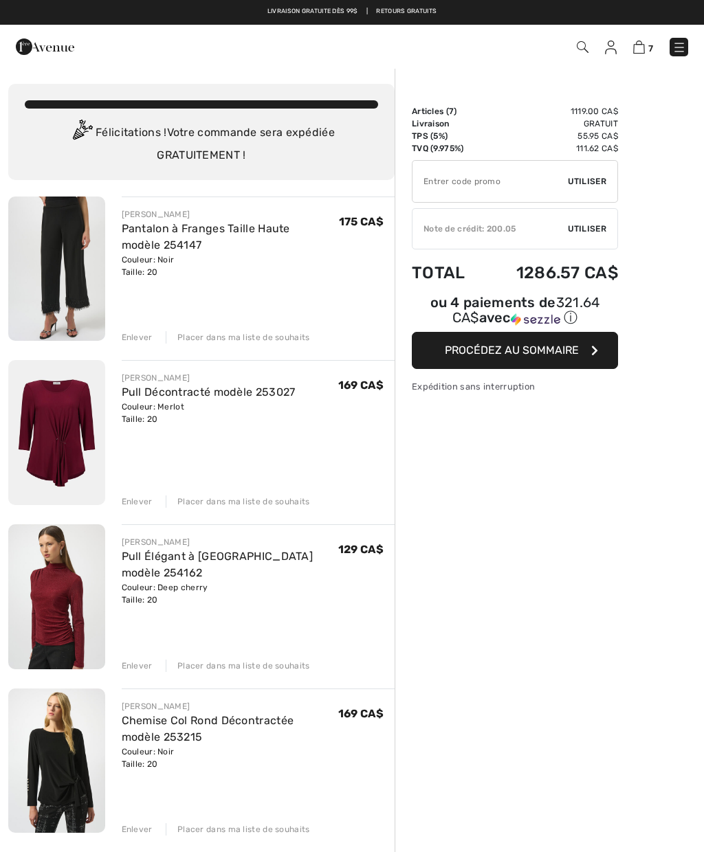
click at [677, 54] on img at bounding box center [679, 48] width 14 height 14
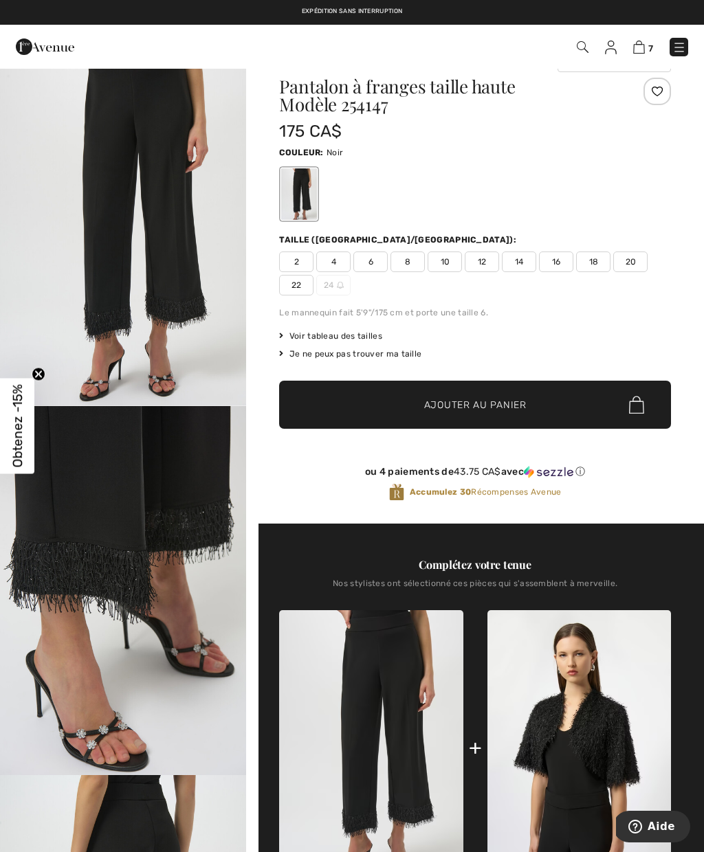
click at [197, 344] on img "1 / 6" at bounding box center [123, 220] width 246 height 369
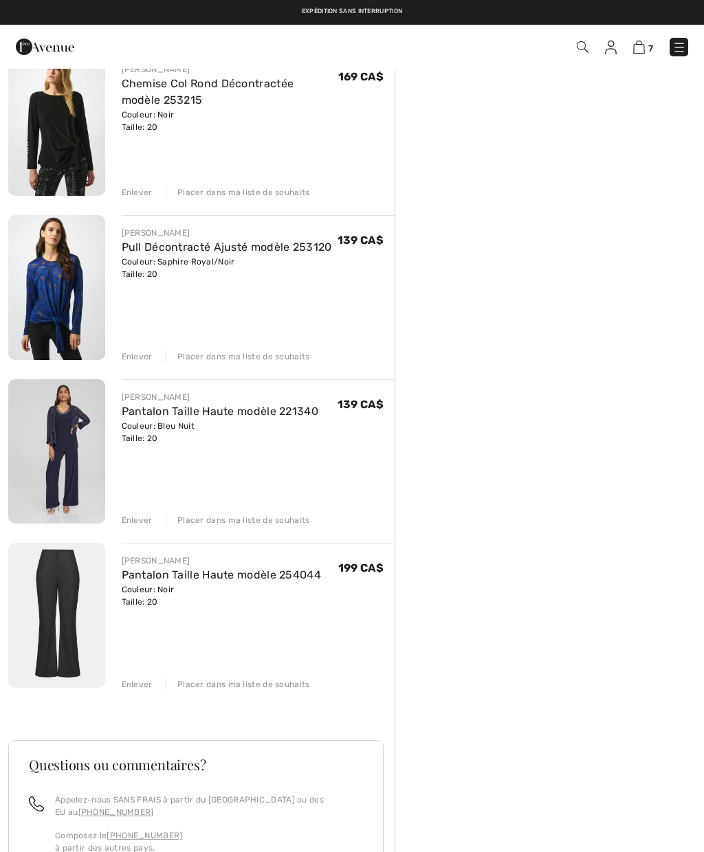
click at [678, 47] on img at bounding box center [679, 48] width 14 height 14
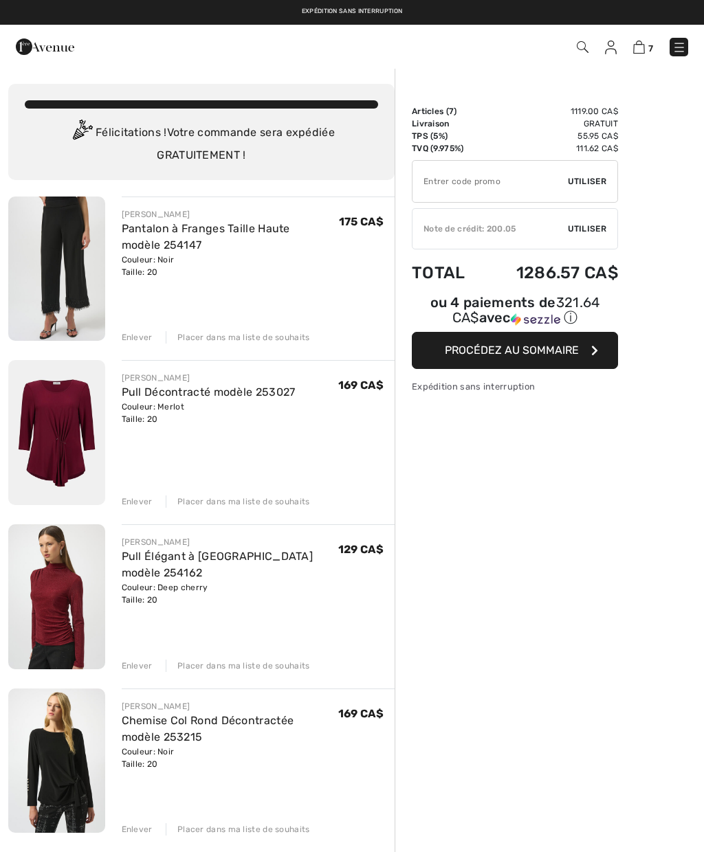
click at [205, 232] on link "Pantalon à Franges Taille Haute modèle 254147" at bounding box center [206, 237] width 168 height 30
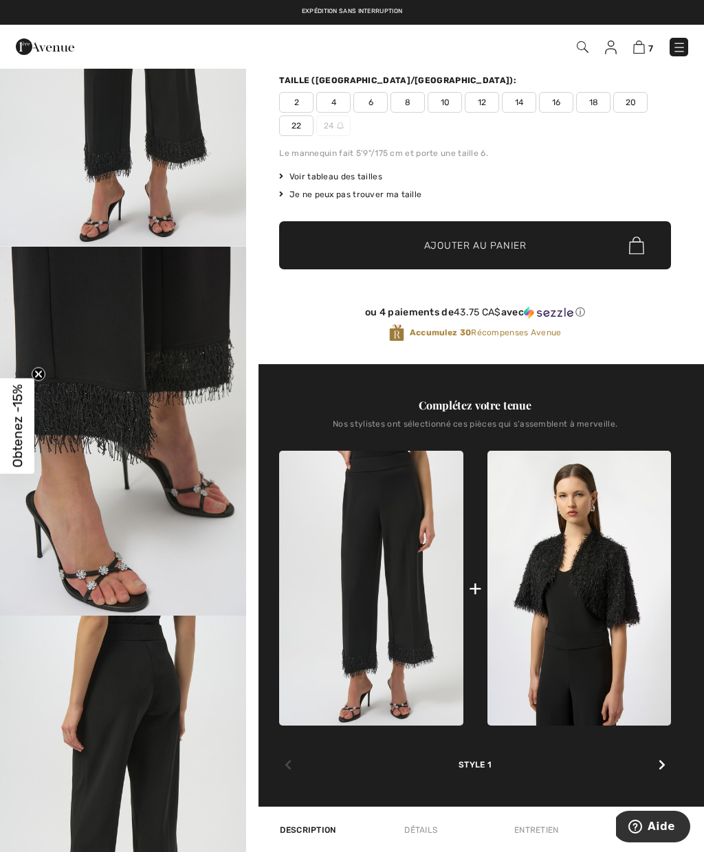
scroll to position [188, 0]
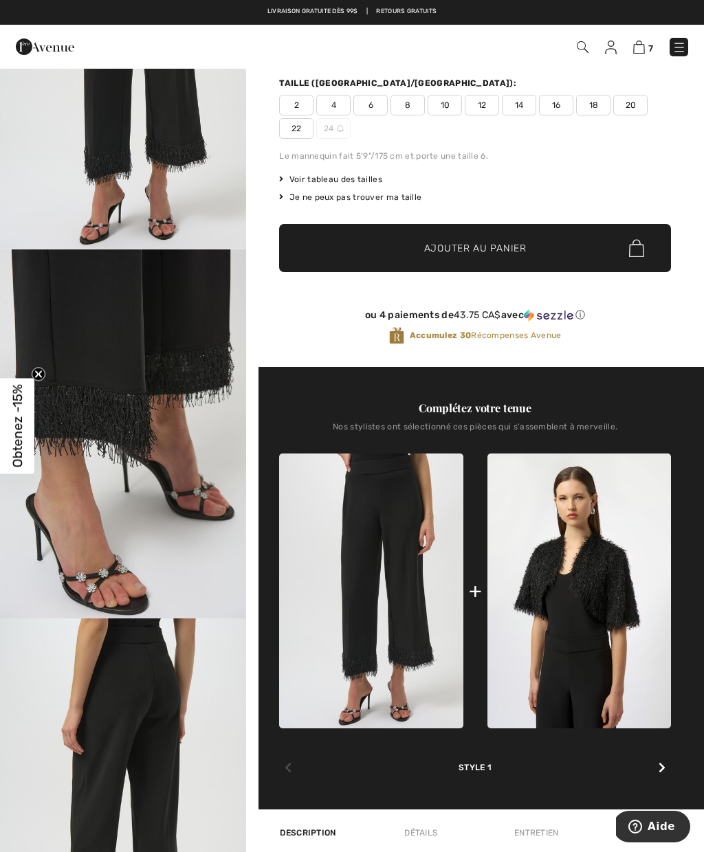
click at [663, 771] on icon at bounding box center [661, 767] width 7 height 11
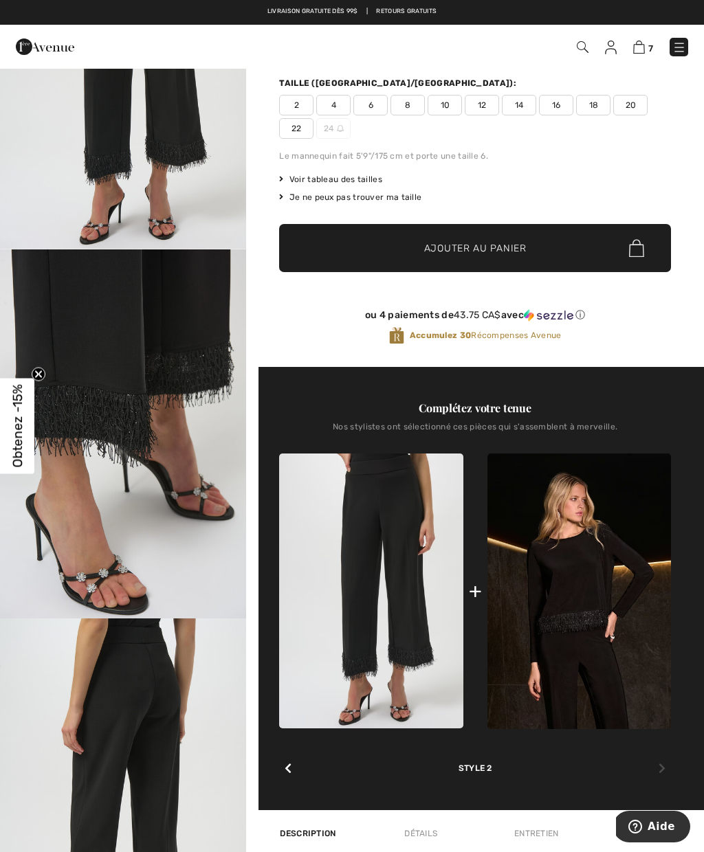
click at [604, 605] on img at bounding box center [579, 592] width 184 height 276
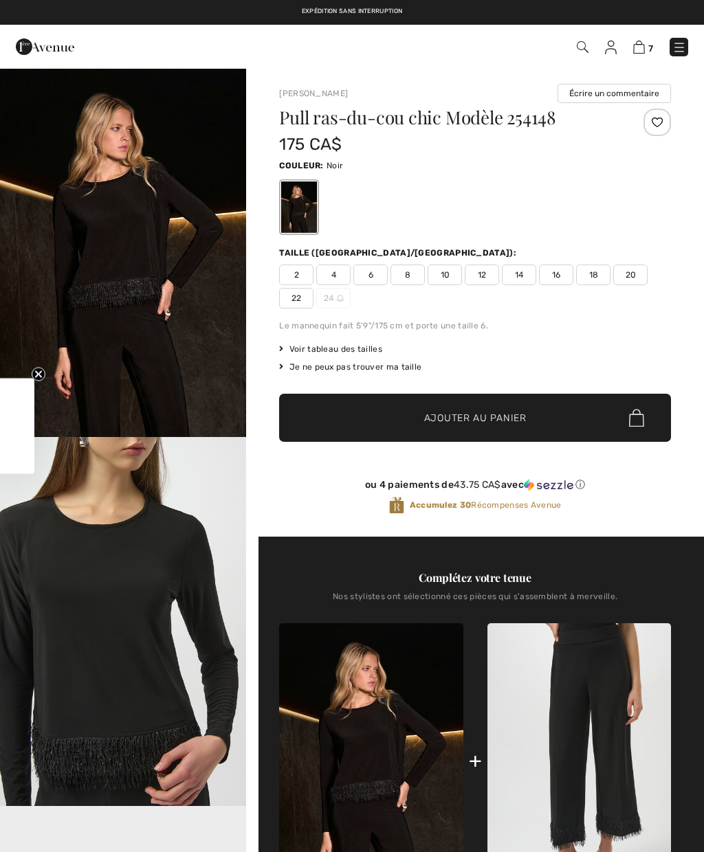
checkbox input "true"
click at [628, 277] on span "20" at bounding box center [630, 275] width 34 height 21
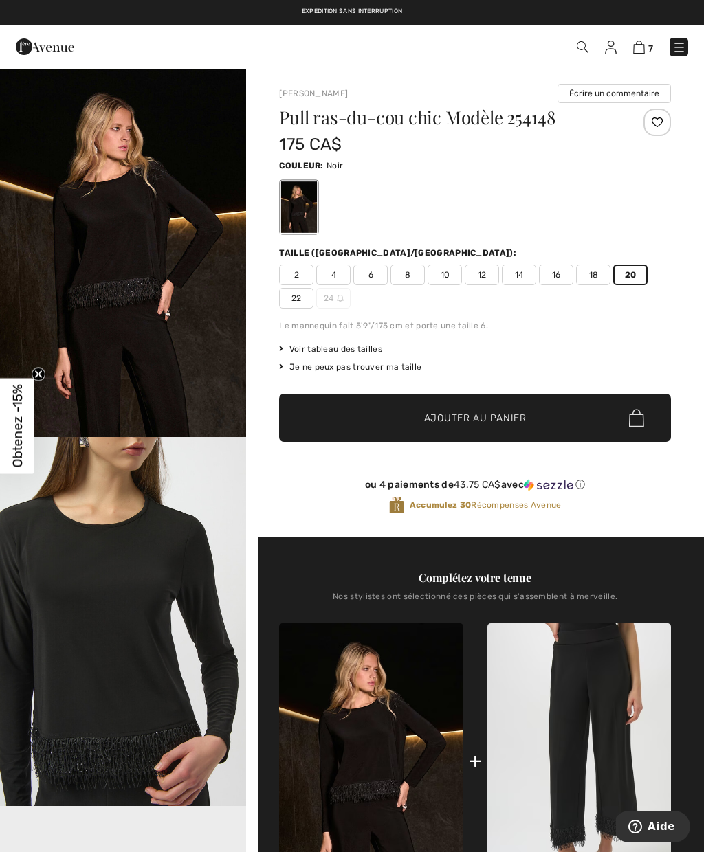
click at [502, 424] on span "Ajouter au panier" at bounding box center [475, 418] width 102 height 14
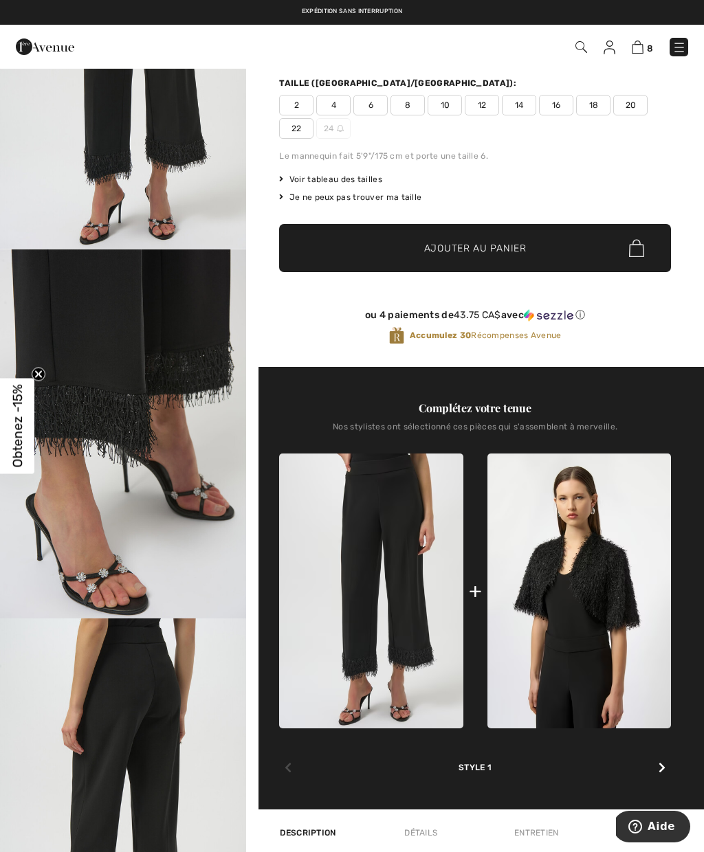
click at [642, 46] on img at bounding box center [638, 47] width 12 height 13
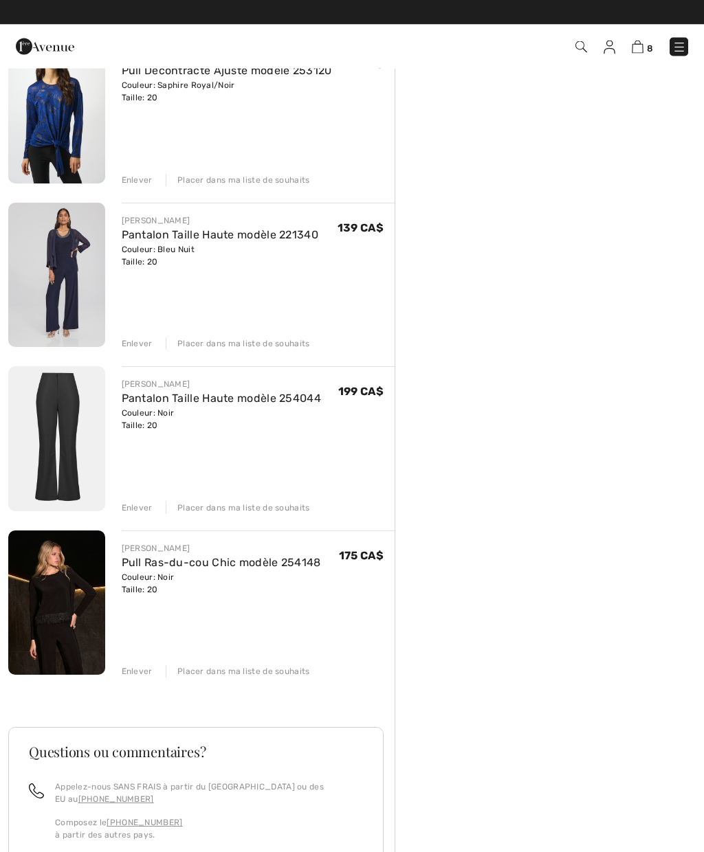
scroll to position [814, 0]
click at [81, 619] on img at bounding box center [56, 603] width 97 height 145
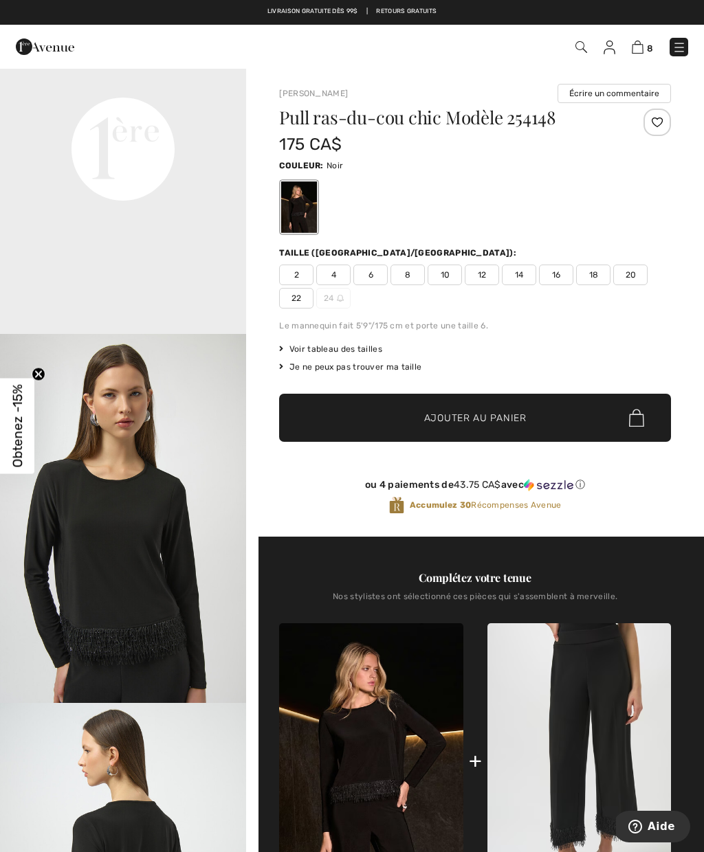
scroll to position [829, 0]
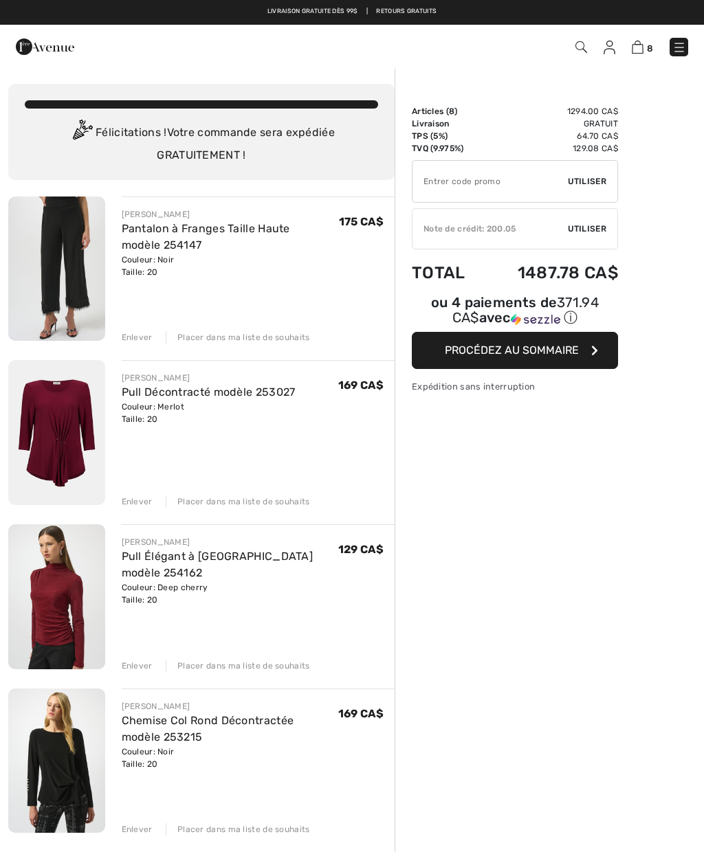
click at [52, 425] on img at bounding box center [56, 432] width 97 height 145
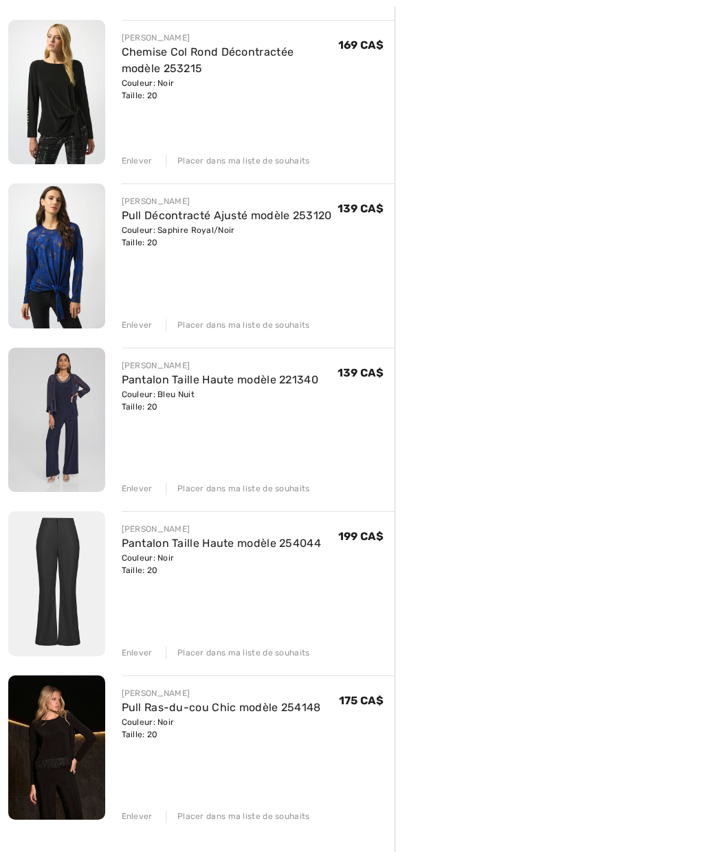
scroll to position [669, 0]
click at [54, 452] on img at bounding box center [56, 420] width 97 height 145
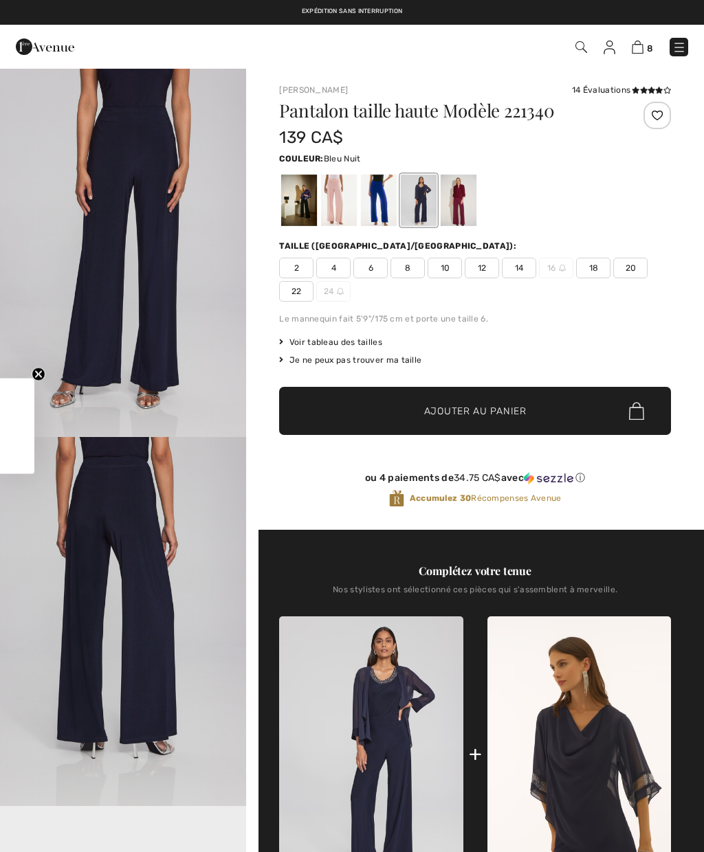
checkbox input "true"
click at [480, 195] on div at bounding box center [475, 200] width 392 height 57
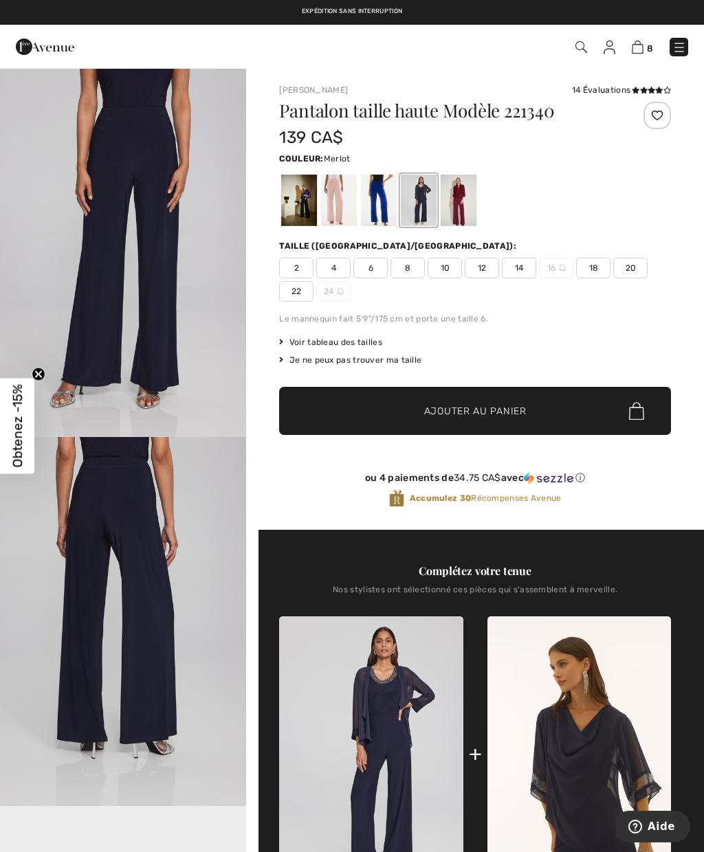
click at [471, 206] on div at bounding box center [459, 201] width 36 height 52
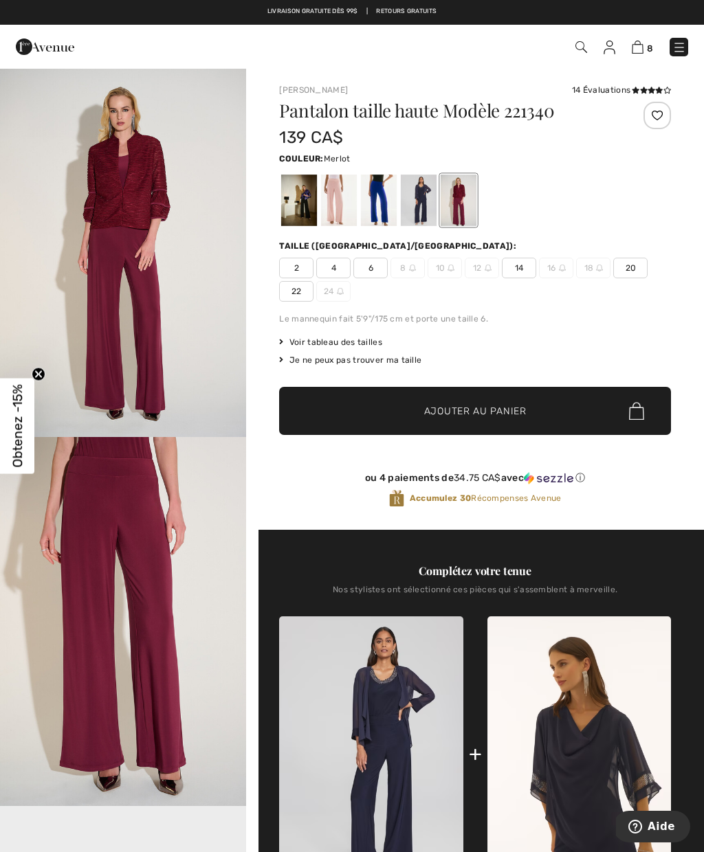
click at [105, 535] on img "2 / 4" at bounding box center [123, 622] width 246 height 370
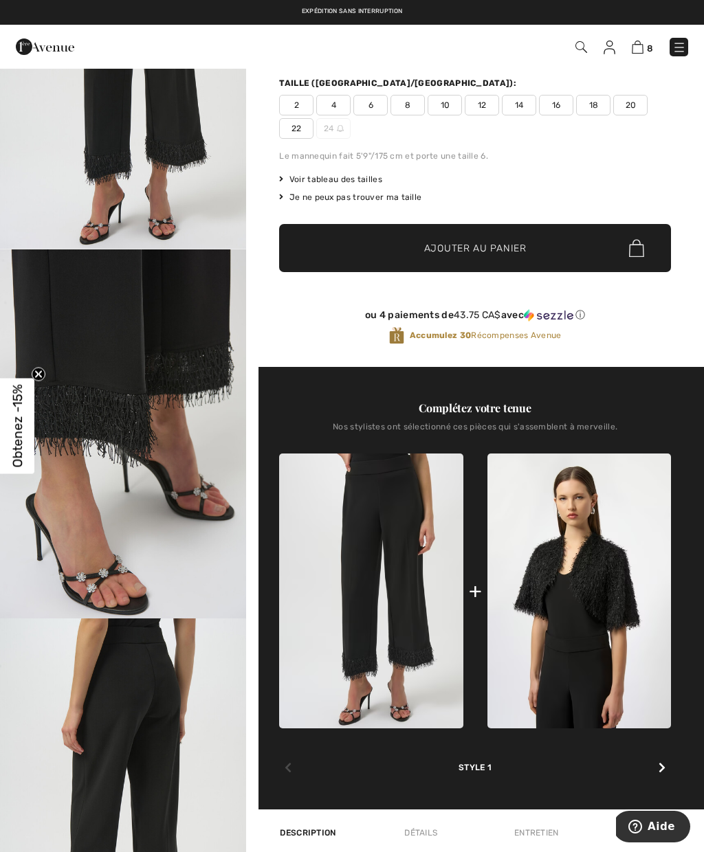
click at [686, 42] on link at bounding box center [678, 47] width 19 height 19
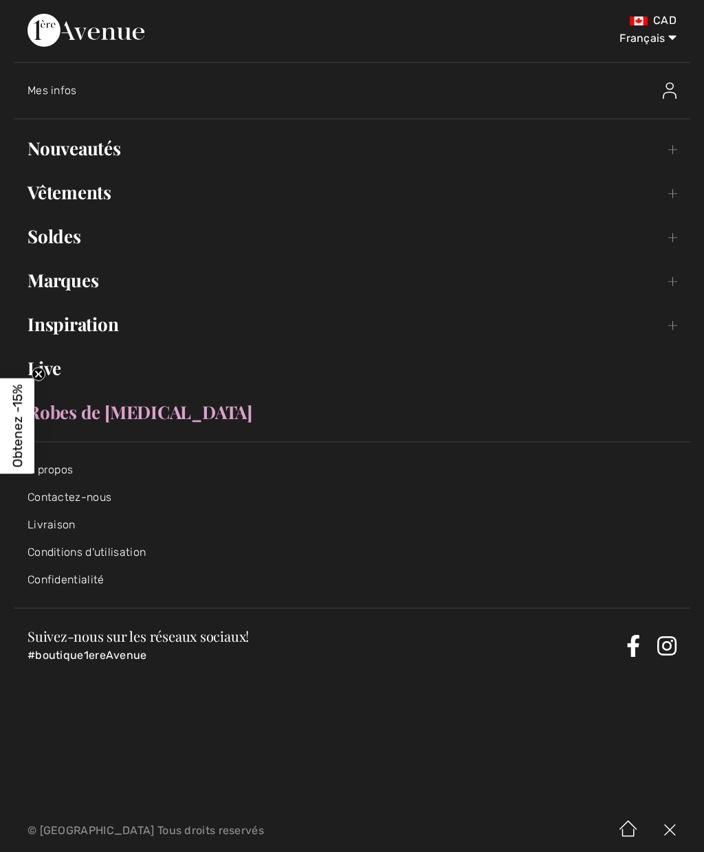
click at [58, 190] on link "Vêtements Toggle submenu" at bounding box center [352, 192] width 676 height 30
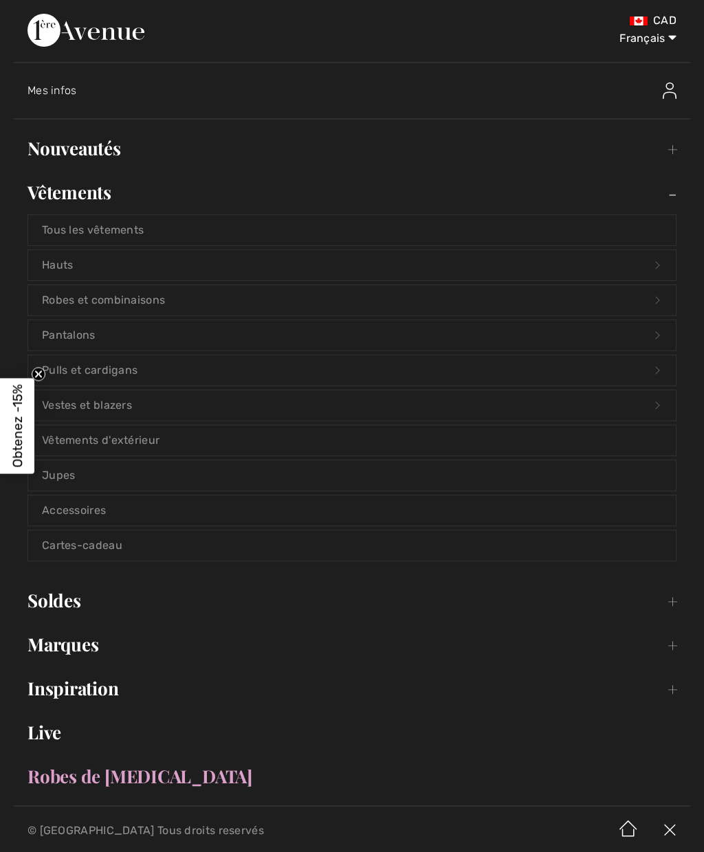
click at [59, 335] on link "Pantalons Open submenu" at bounding box center [351, 335] width 647 height 30
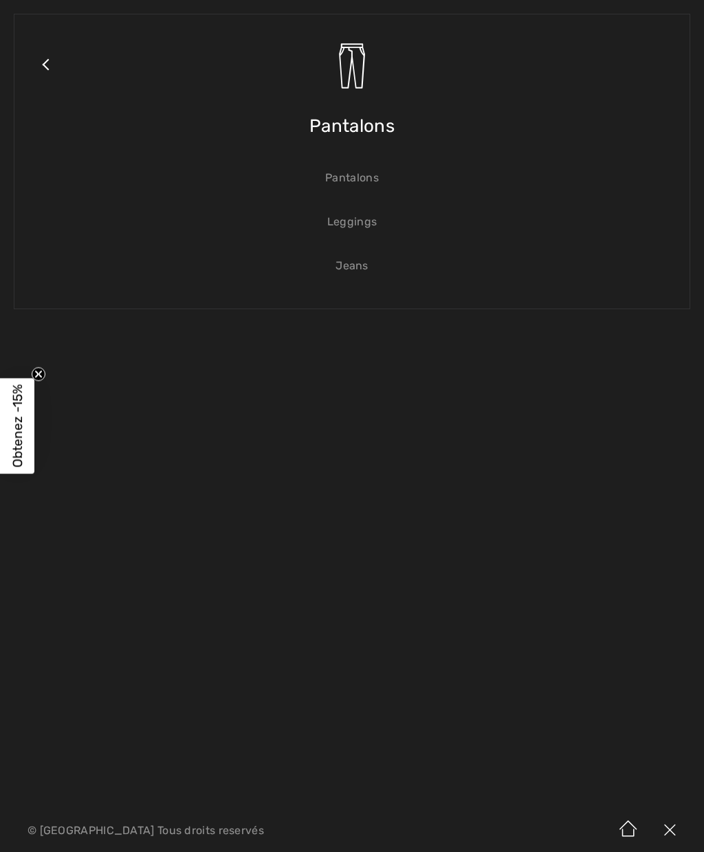
click at [335, 182] on link "Pantalons" at bounding box center [351, 178] width 647 height 30
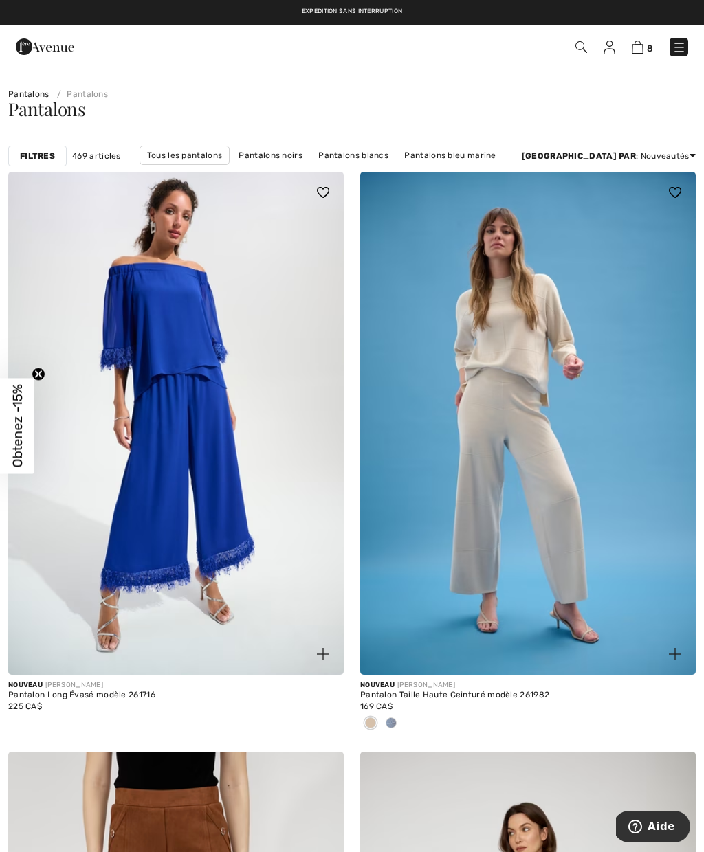
click at [619, 153] on strong "Trier par" at bounding box center [579, 156] width 114 height 10
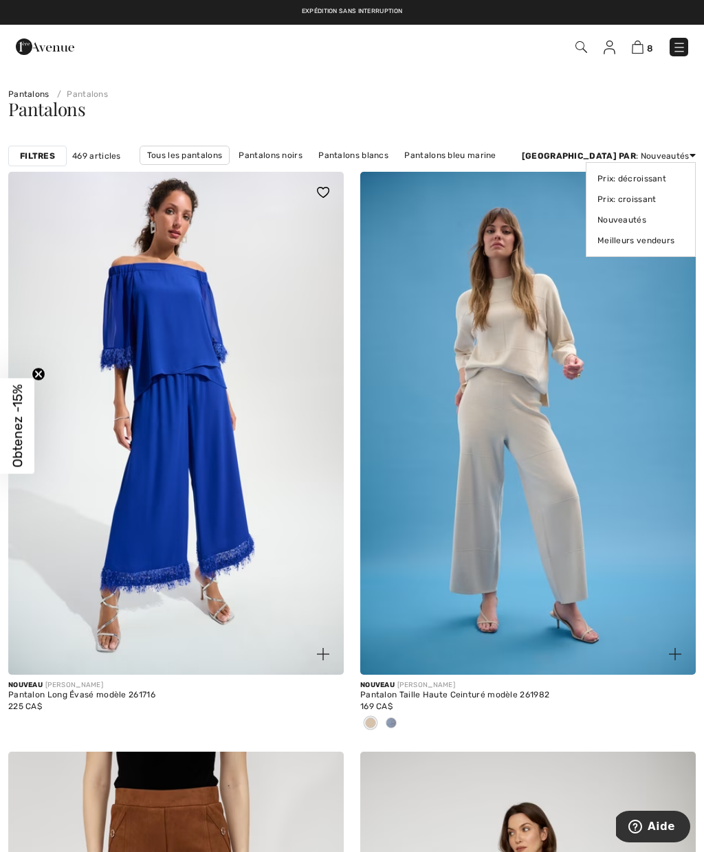
click at [31, 157] on strong "Filtres" at bounding box center [37, 156] width 35 height 12
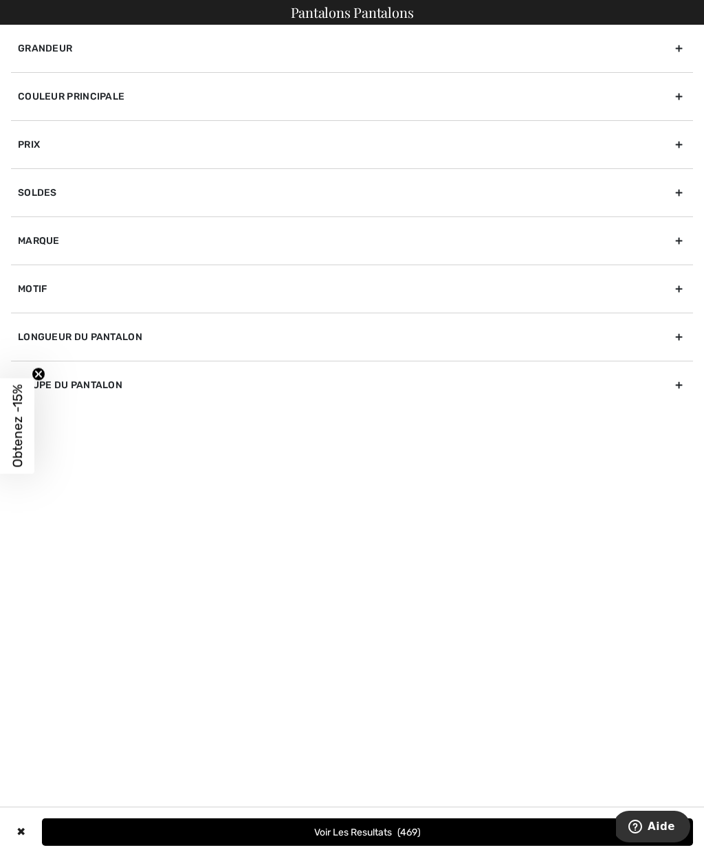
click at [63, 96] on div "Couleur Principale" at bounding box center [352, 96] width 682 height 48
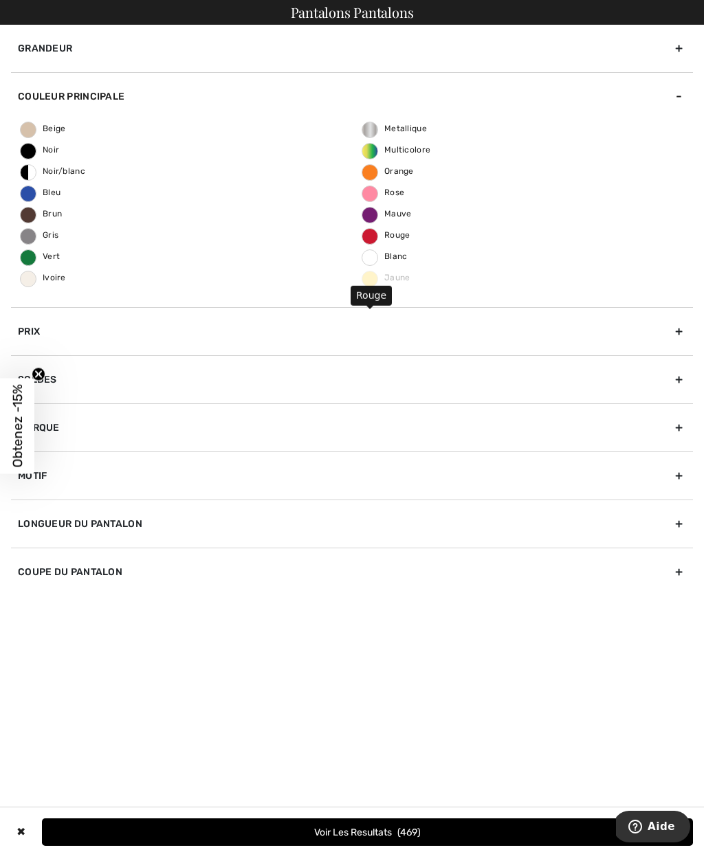
click at [374, 238] on span "Rouge" at bounding box center [386, 235] width 48 height 10
click at [0, 0] on input "Rouge" at bounding box center [0, 0] width 0 height 0
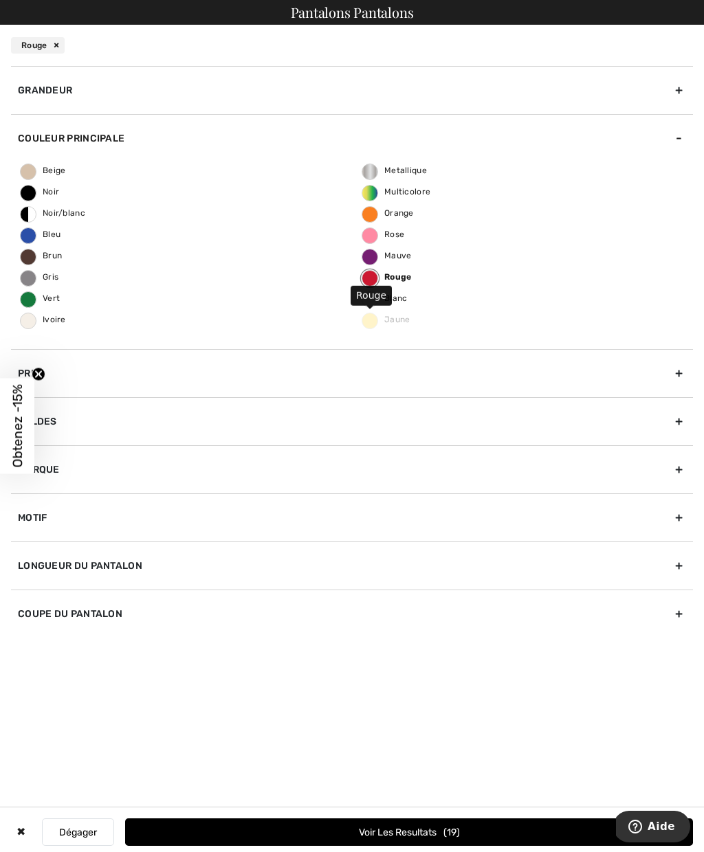
click at [368, 278] on label "Rouge" at bounding box center [370, 278] width 16 height 16
click at [0, 0] on input "Rouge" at bounding box center [0, 0] width 0 height 0
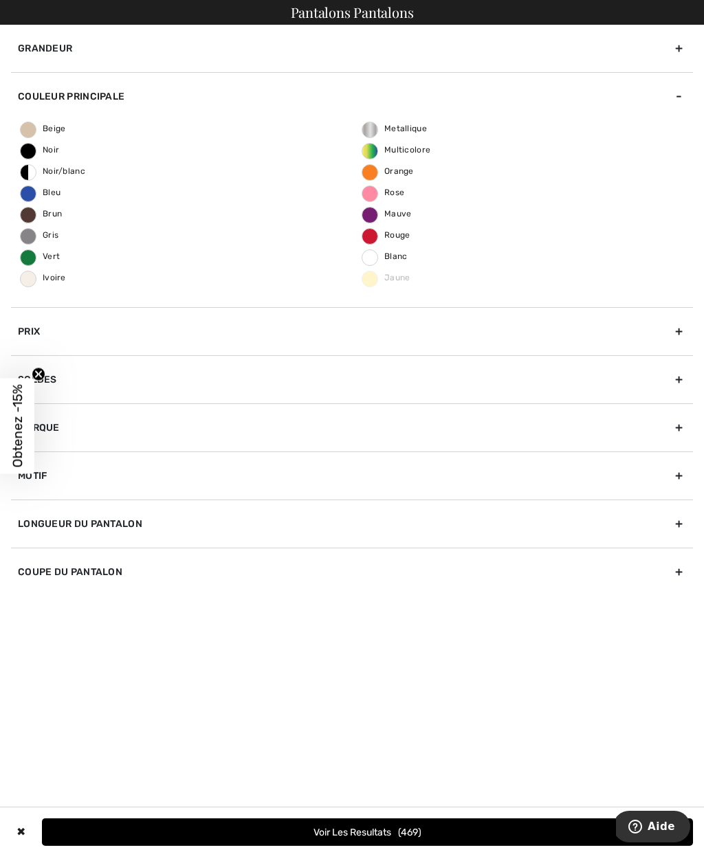
click at [607, 718] on div "Pantalons Pantalons Grandeur 00 0 2 4 6 8 10 12 14 16 18 20 22 24 26 28 30 32 3…" at bounding box center [352, 426] width 704 height 852
click at [354, 833] on button "Voir les resultats 469" at bounding box center [367, 832] width 651 height 27
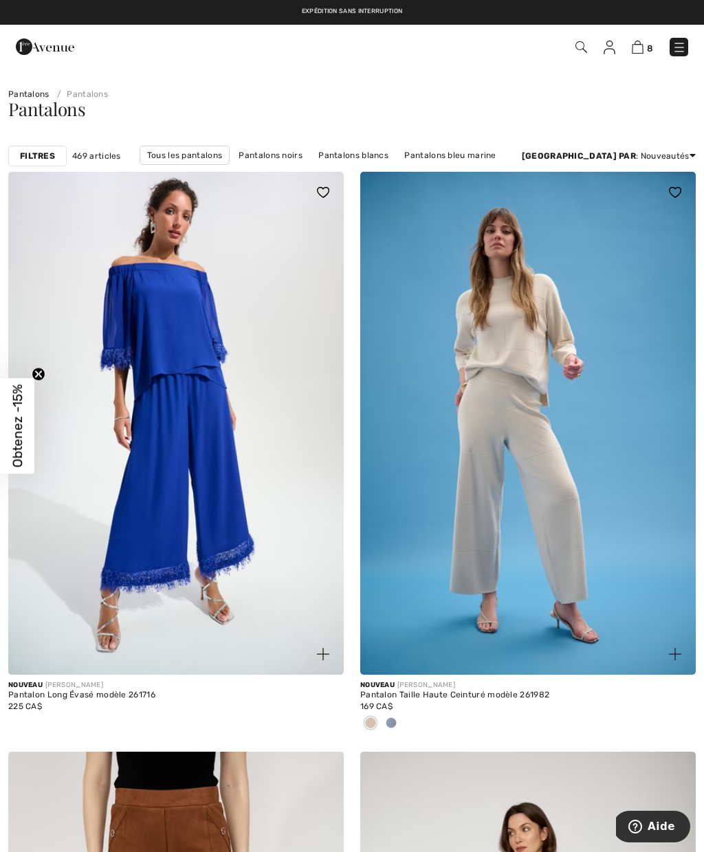
click at [38, 162] on div "Filtres" at bounding box center [37, 156] width 58 height 21
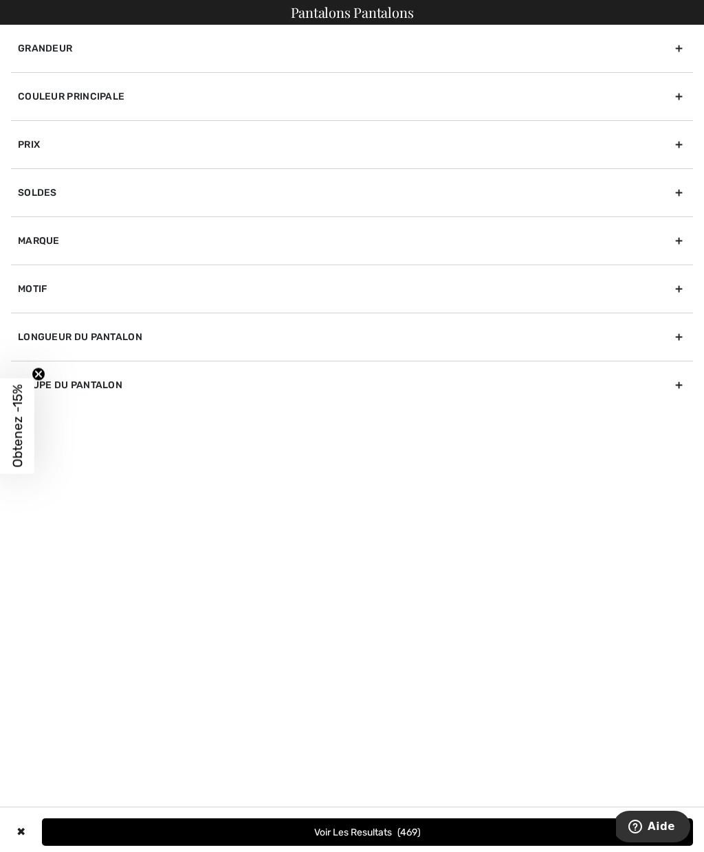
click at [679, 95] on div "Couleur Principale" at bounding box center [352, 96] width 682 height 48
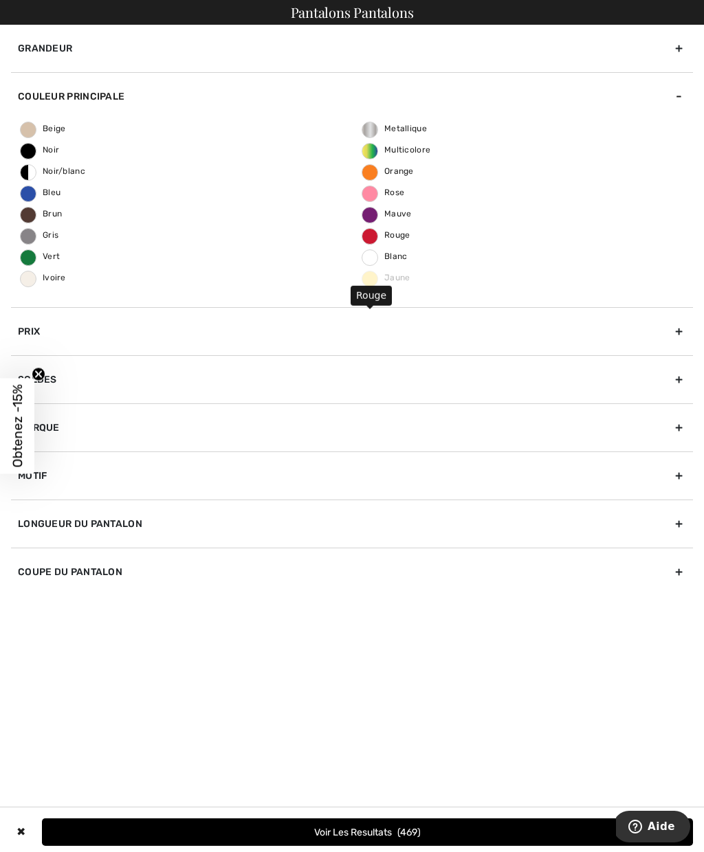
click at [390, 236] on span "Rouge" at bounding box center [386, 235] width 48 height 10
click at [0, 0] on input "Rouge" at bounding box center [0, 0] width 0 height 0
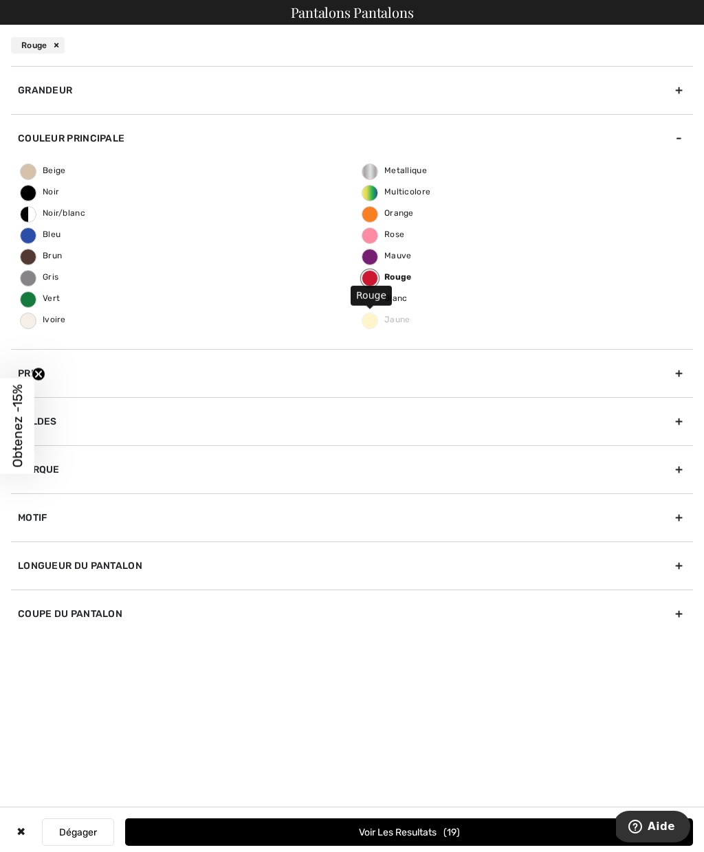
click at [375, 833] on button "Voir les resultats 19" at bounding box center [409, 832] width 568 height 27
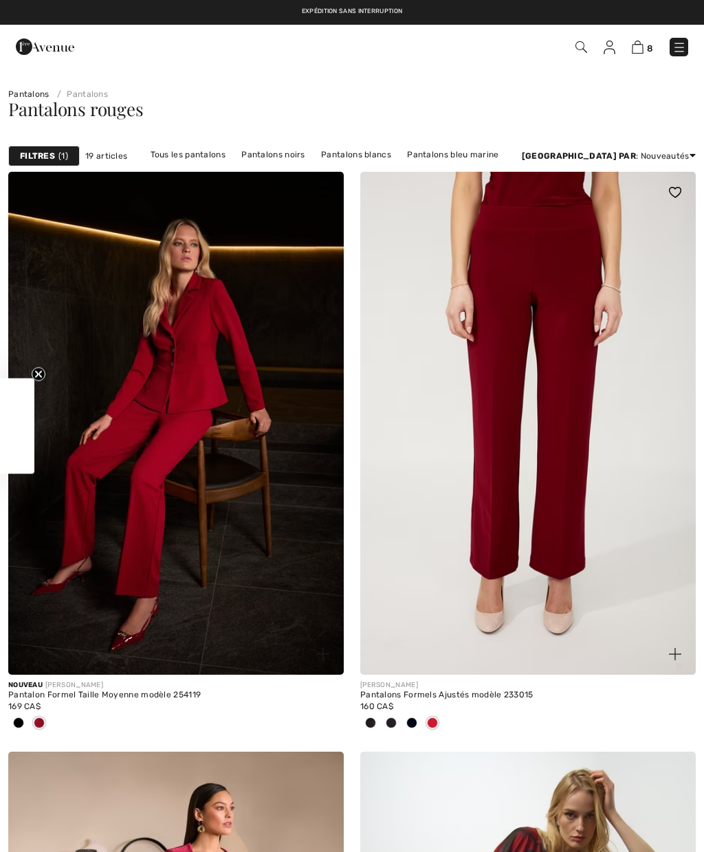
checkbox input "true"
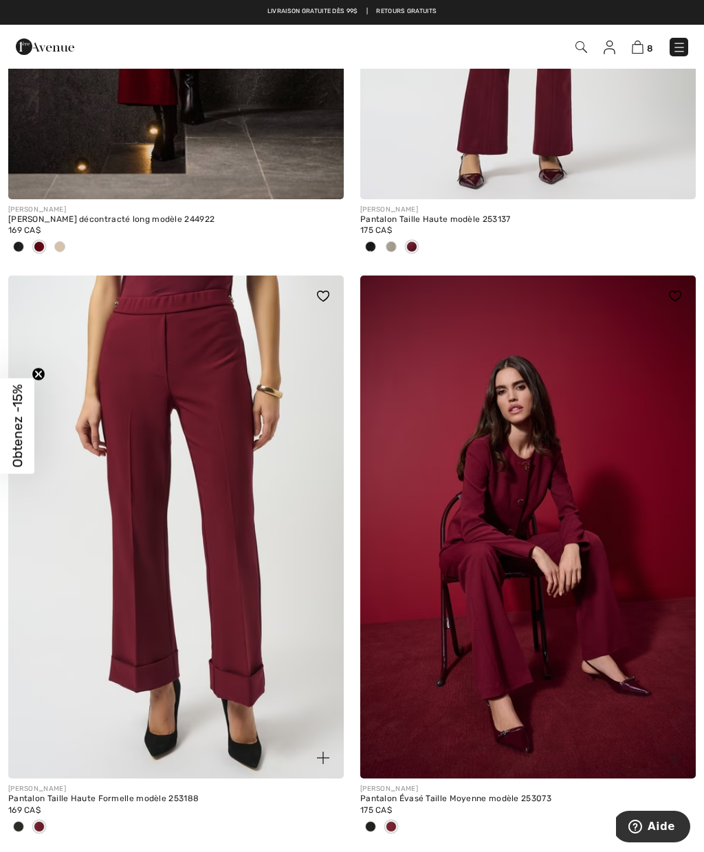
scroll to position [1612, 0]
click at [467, 613] on img at bounding box center [527, 527] width 335 height 503
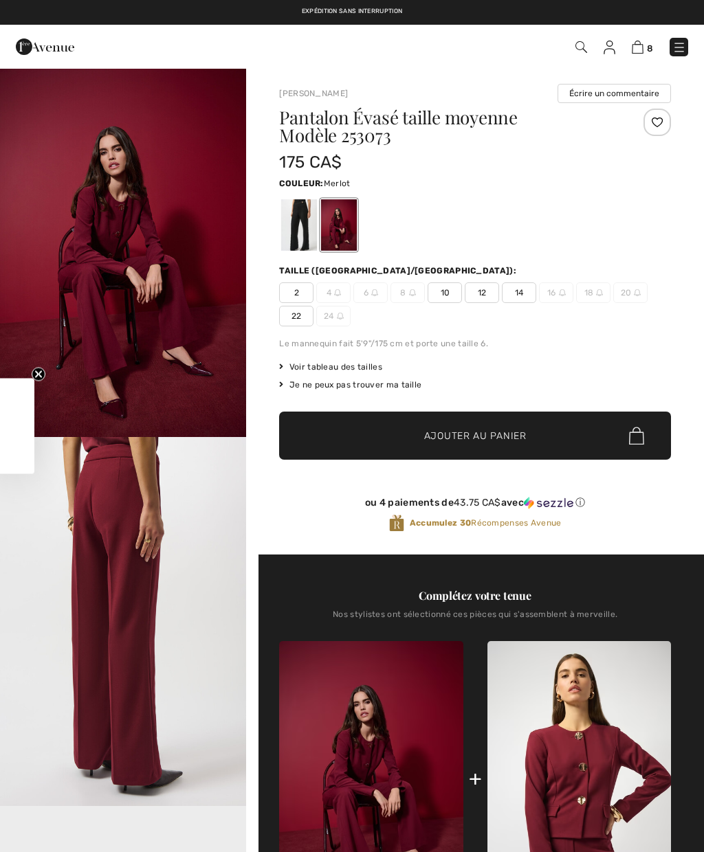
checkbox input "true"
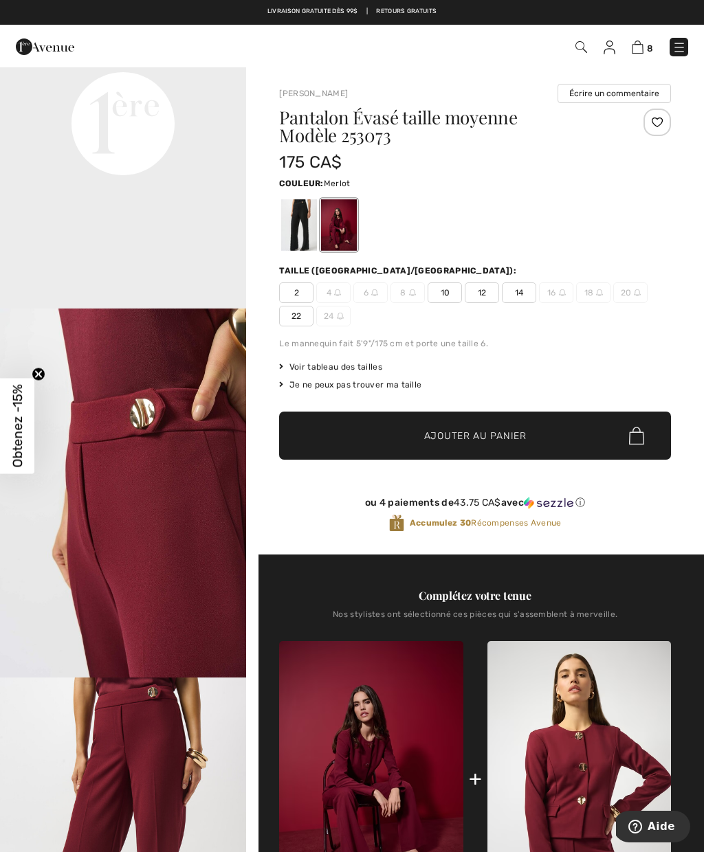
scroll to position [850, 0]
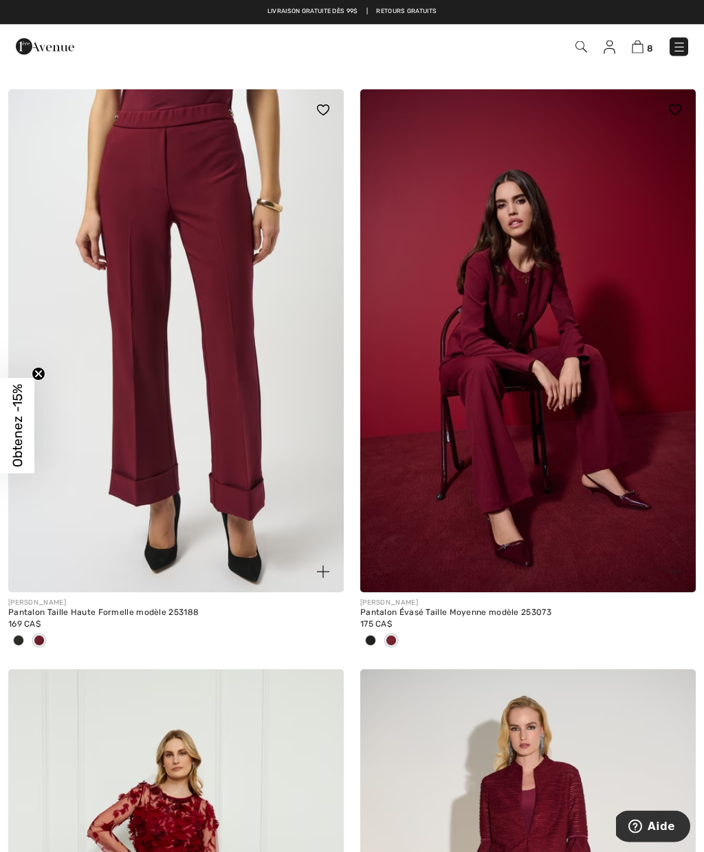
scroll to position [1799, 0]
click at [123, 318] on img at bounding box center [175, 340] width 335 height 503
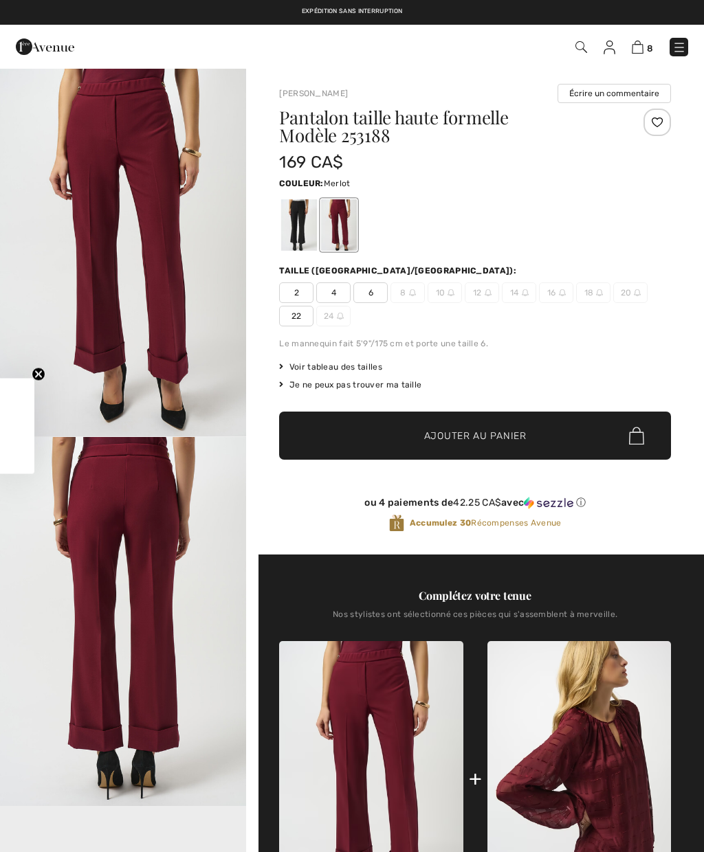
checkbox input "true"
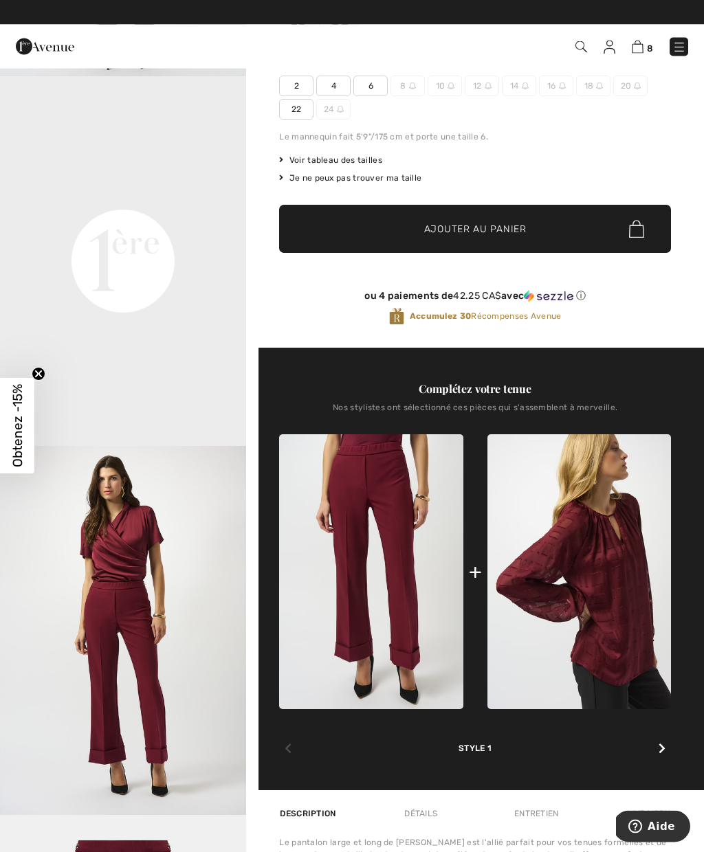
scroll to position [207, 0]
click at [623, 591] on img at bounding box center [579, 571] width 184 height 275
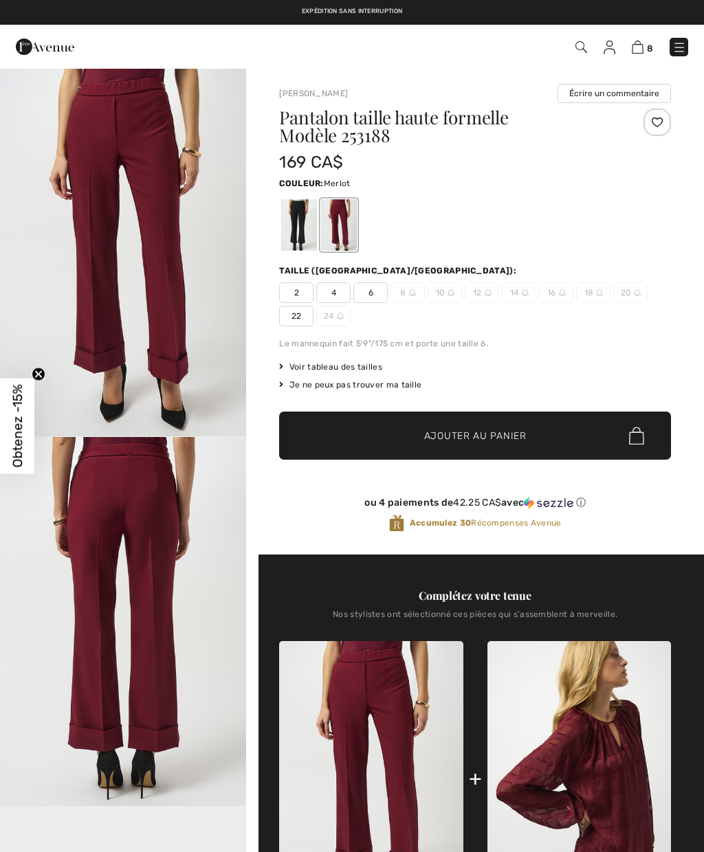
checkbox input "true"
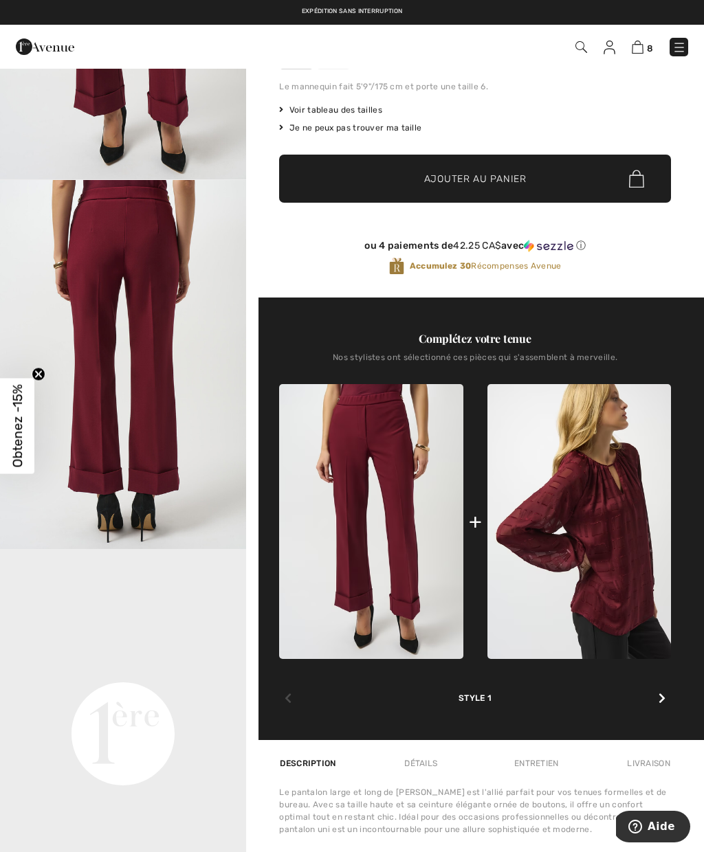
click at [379, 129] on div "Je ne peux pas trouver ma taille" at bounding box center [475, 128] width 392 height 12
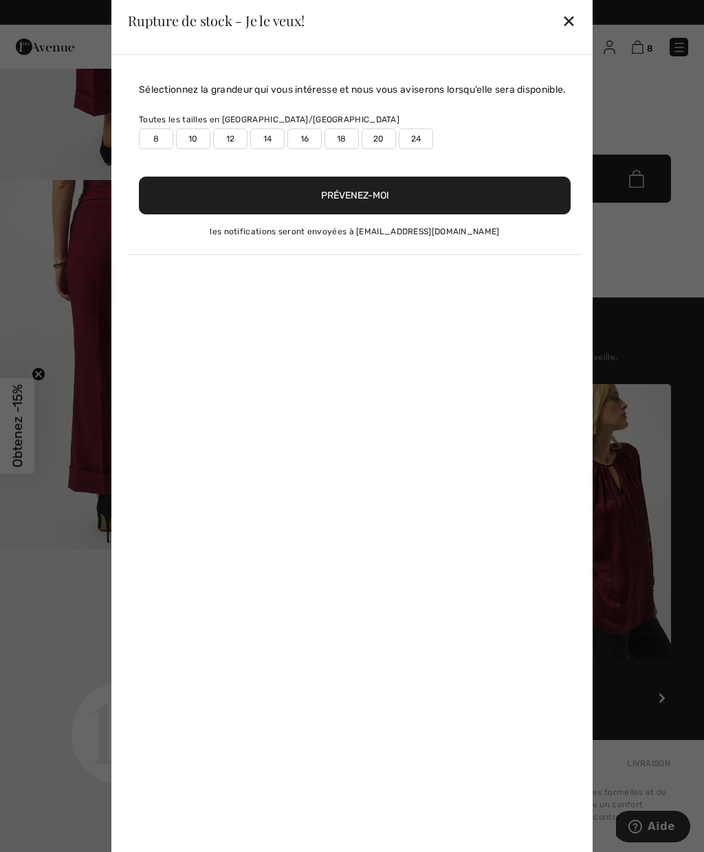
click at [386, 149] on label "20" at bounding box center [379, 139] width 34 height 21
type input "true"
click at [382, 208] on button "Prévenez-moi" at bounding box center [355, 196] width 432 height 38
click at [371, 210] on button "Prévenez-moi" at bounding box center [355, 196] width 432 height 38
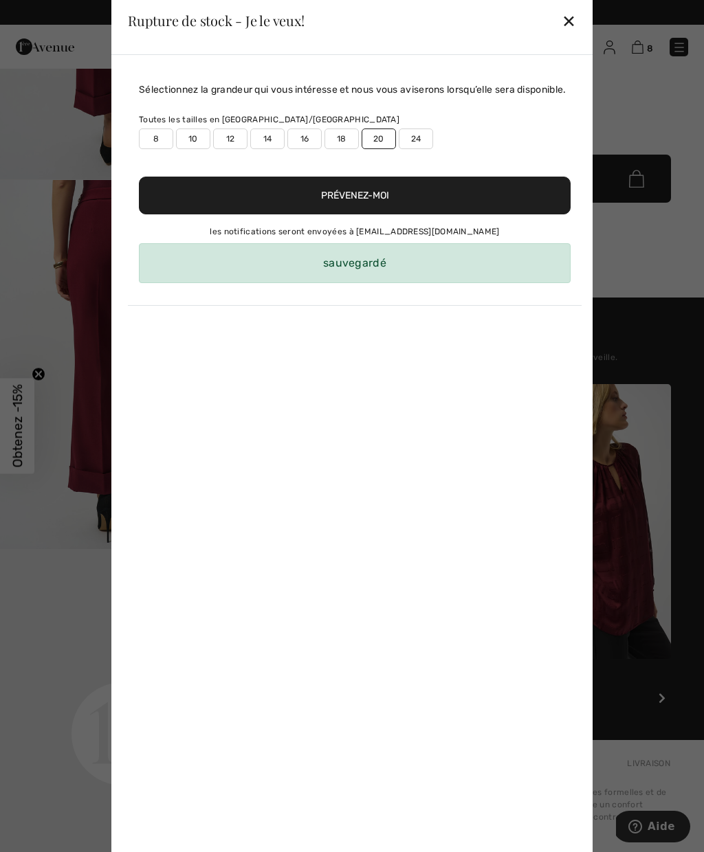
click at [572, 18] on div "✕" at bounding box center [569, 20] width 14 height 29
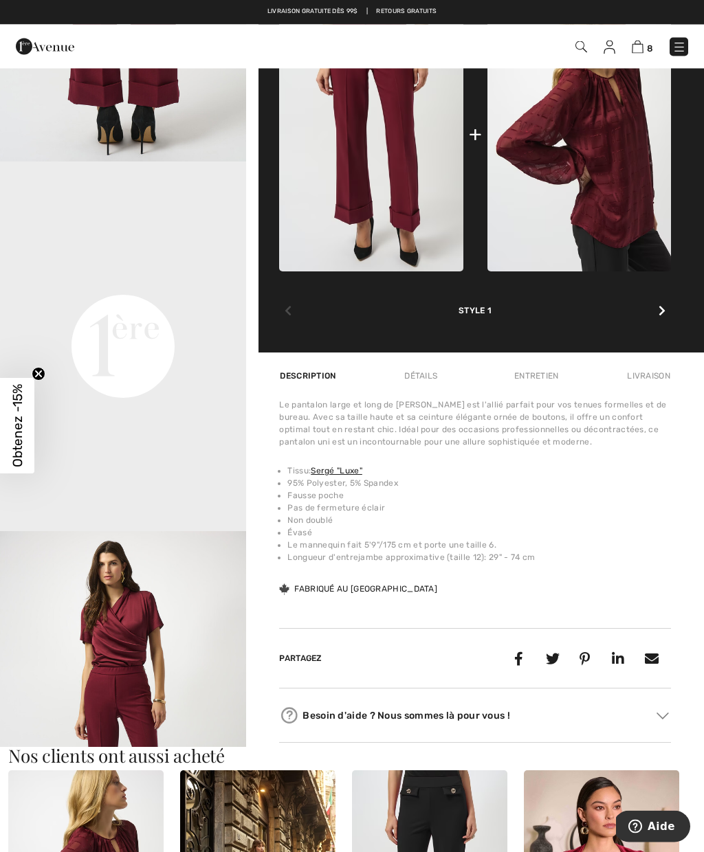
scroll to position [645, 0]
click at [666, 821] on span "Aide" at bounding box center [660, 827] width 27 height 12
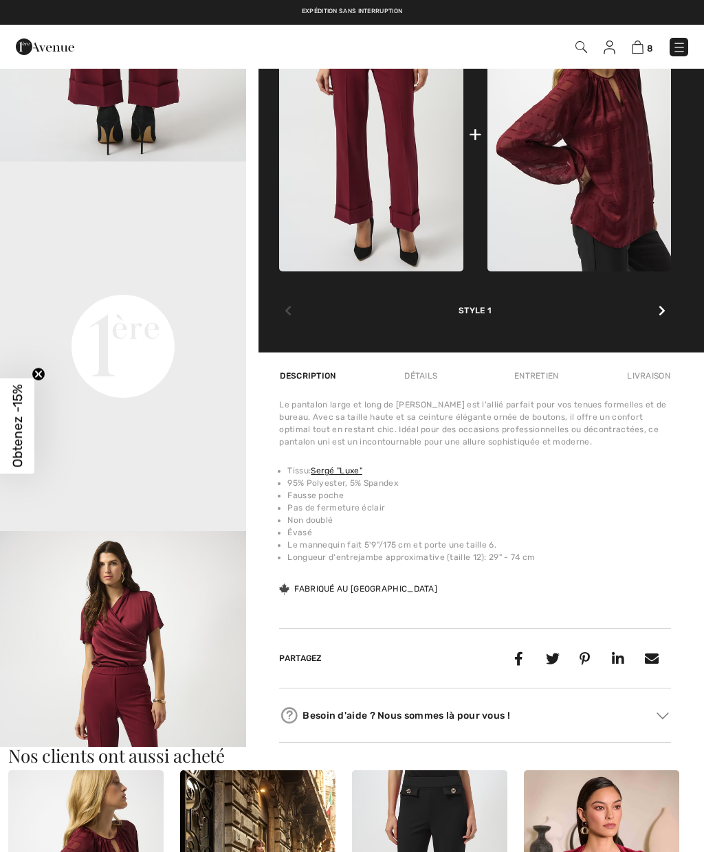
scroll to position [0, 0]
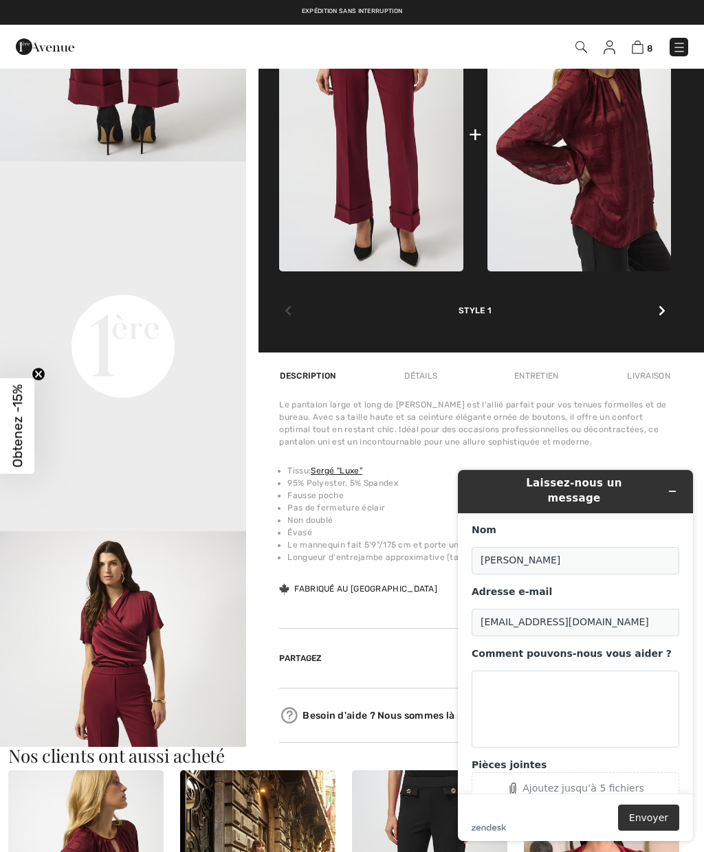
click at [67, 285] on video "Your browser does not support the video tag." at bounding box center [123, 223] width 246 height 123
click at [664, 487] on li "95% Polyester, 5% Spandex" at bounding box center [479, 483] width 384 height 12
click at [679, 489] on button "Réduire le widget" at bounding box center [672, 491] width 22 height 19
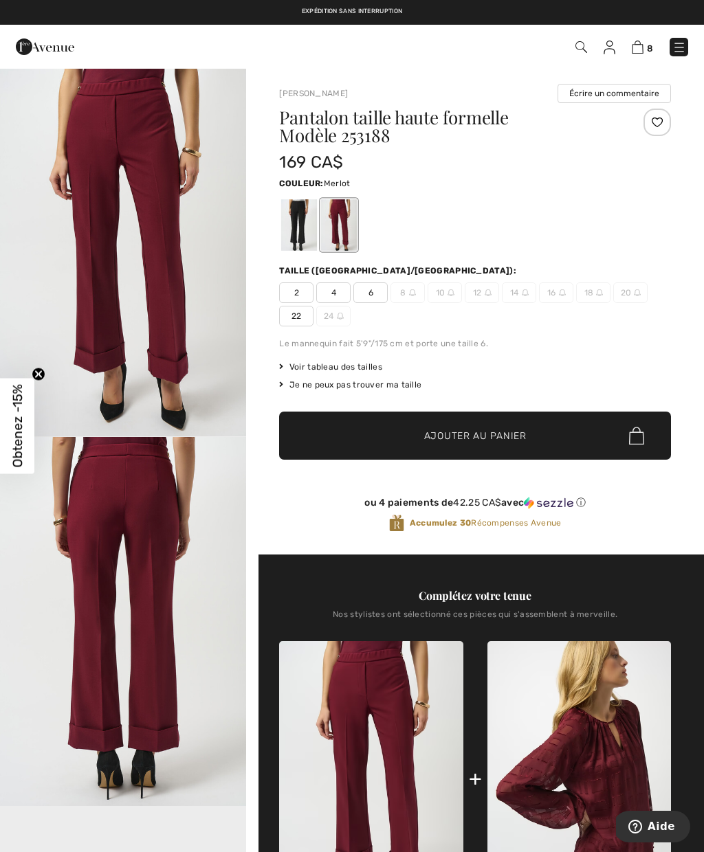
click at [301, 318] on span "22" at bounding box center [296, 316] width 34 height 21
click at [440, 432] on span "Ajouter au panier" at bounding box center [475, 436] width 102 height 14
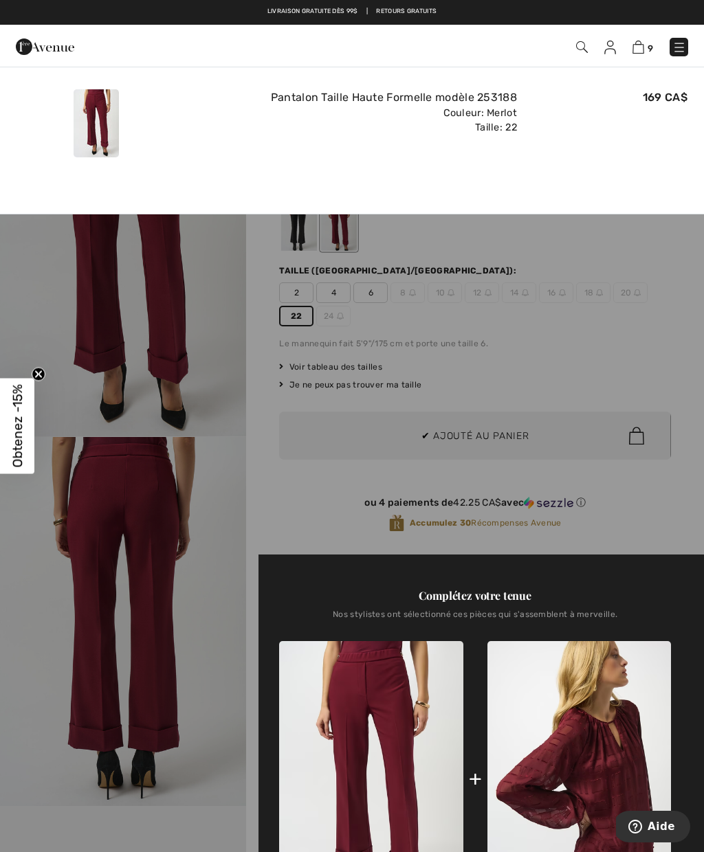
click at [641, 47] on img at bounding box center [638, 47] width 12 height 13
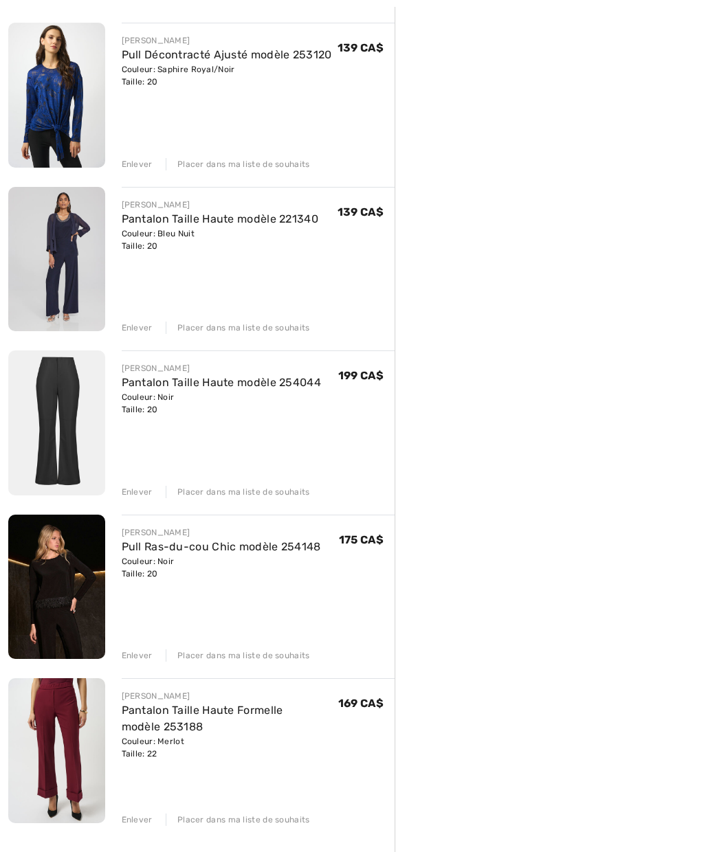
scroll to position [838, 0]
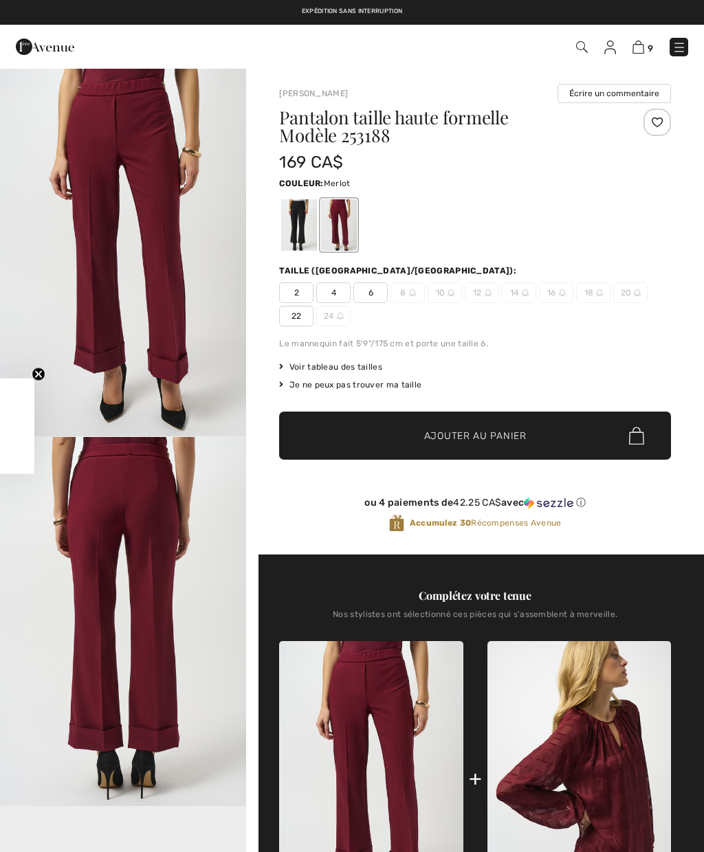
checkbox input "true"
